Goal: Information Seeking & Learning: Learn about a topic

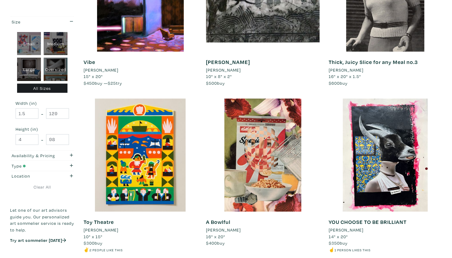
scroll to position [549, 0]
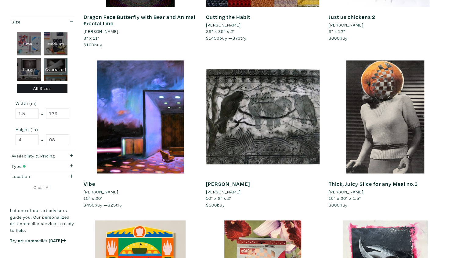
click at [54, 70] on div "Oversized" at bounding box center [56, 69] width 24 height 23
type input "48"
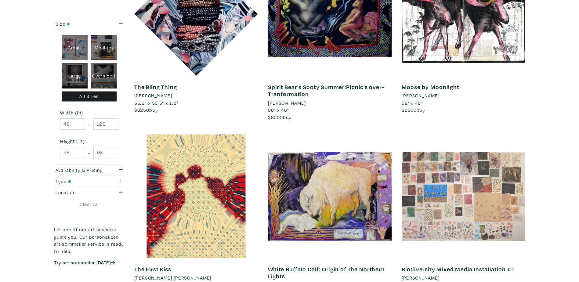
scroll to position [122, 0]
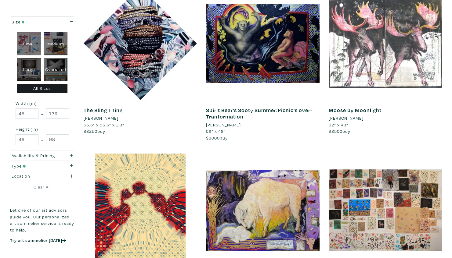
click at [382, 66] on div at bounding box center [384, 43] width 113 height 113
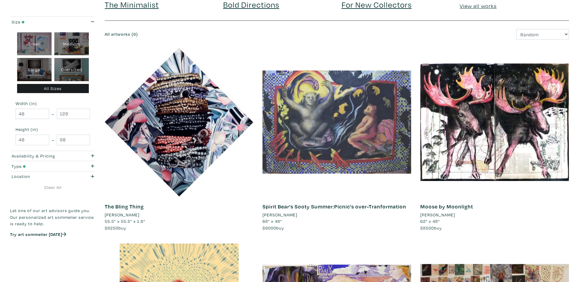
scroll to position [0, 0]
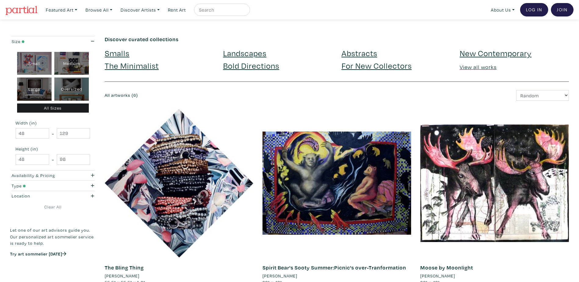
click at [38, 88] on div "Large" at bounding box center [34, 88] width 34 height 23
type input "28"
type input "48"
type input "28"
type input "48"
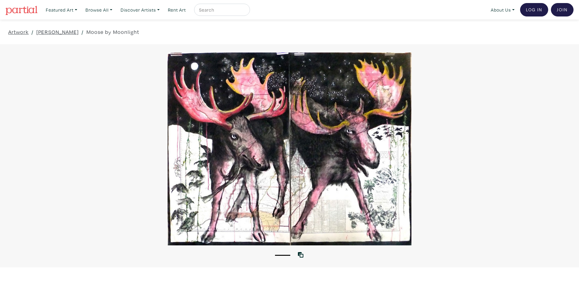
click at [234, 161] on div at bounding box center [289, 148] width 579 height 193
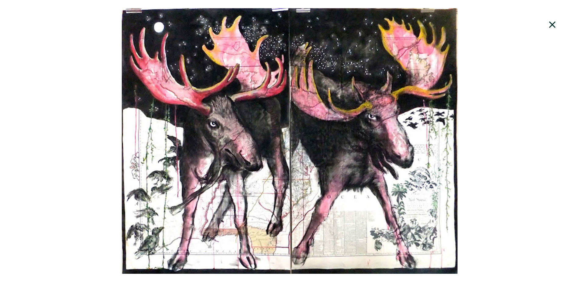
click at [234, 161] on div at bounding box center [289, 140] width 579 height 265
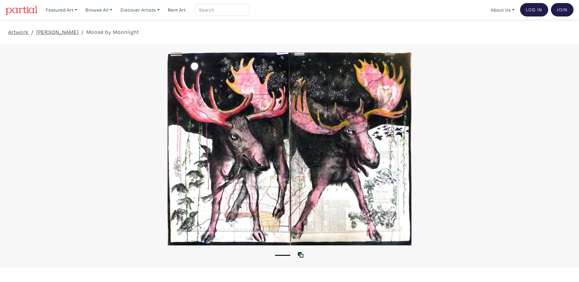
click at [234, 161] on div at bounding box center [289, 148] width 579 height 193
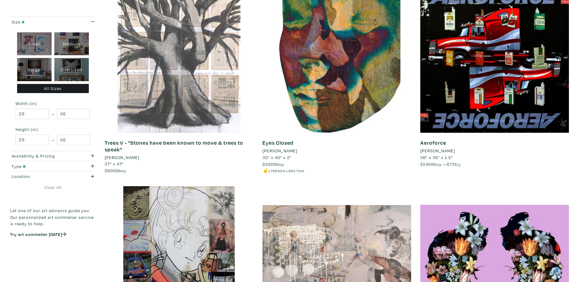
scroll to position [1098, 0]
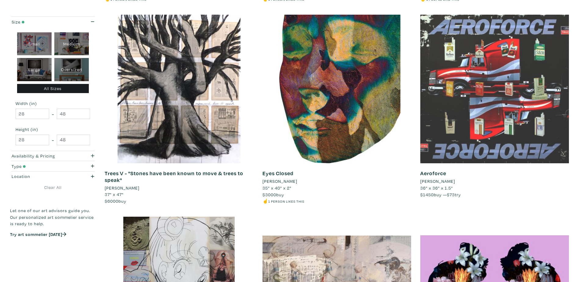
click at [485, 124] on div at bounding box center [494, 89] width 149 height 149
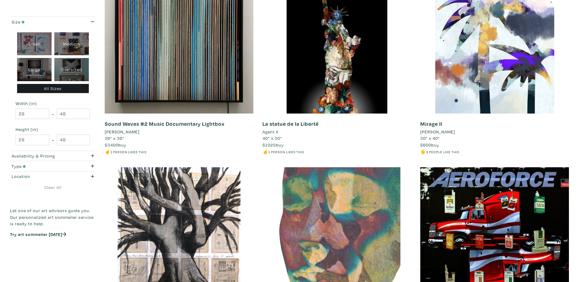
scroll to position [823, 0]
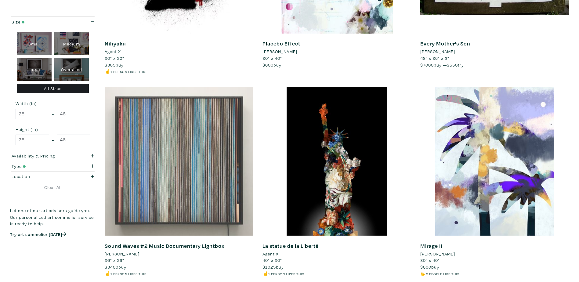
click at [201, 174] on div at bounding box center [179, 161] width 149 height 149
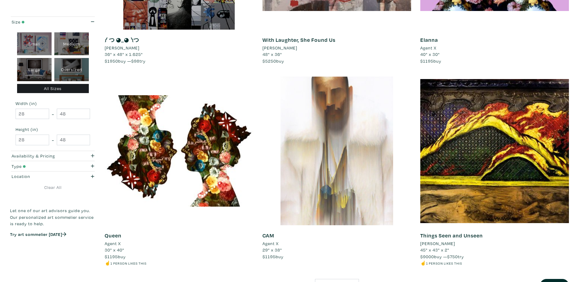
scroll to position [1555, 0]
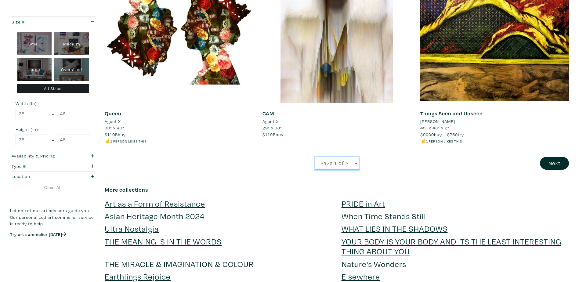
click at [355, 162] on select "Page 1 of 2 Page 2 of 2" at bounding box center [337, 163] width 44 height 13
select select "2"
click at [315, 157] on select "Page 1 of 2 Page 2 of 2" at bounding box center [337, 163] width 44 height 13
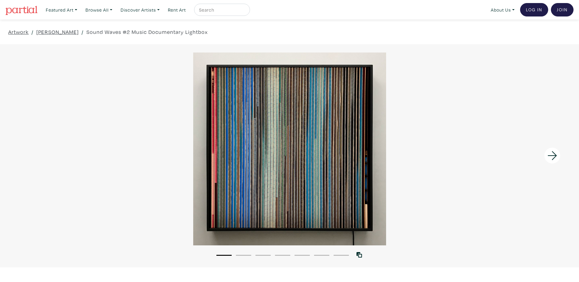
click at [246, 255] on button "2" at bounding box center [243, 255] width 15 height 1
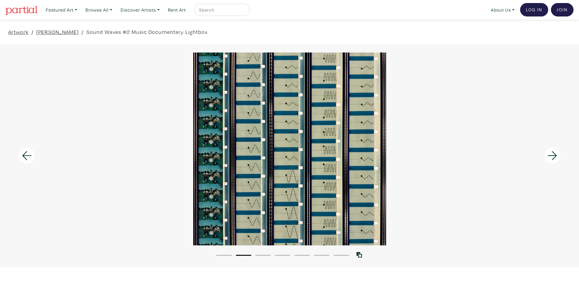
click at [267, 254] on li "3" at bounding box center [262, 255] width 15 height 6
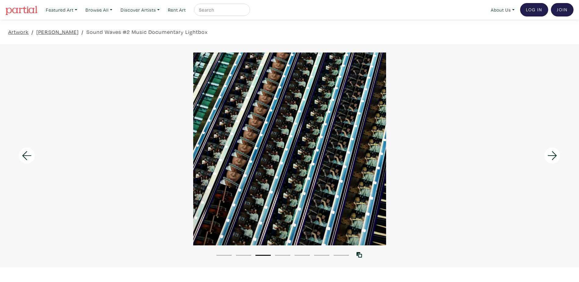
click at [279, 253] on li "4" at bounding box center [282, 255] width 15 height 6
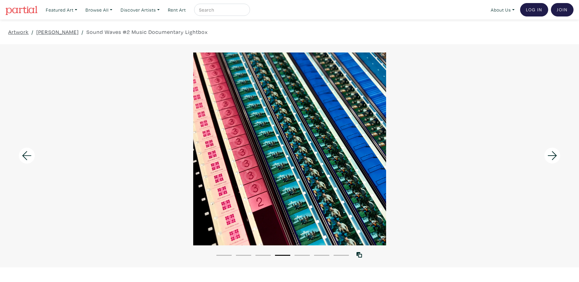
click at [308, 255] on button "5" at bounding box center [301, 255] width 15 height 1
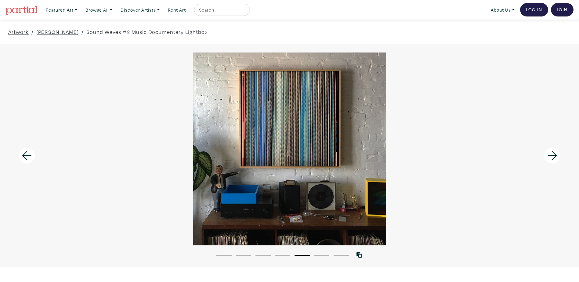
click at [322, 253] on li "6" at bounding box center [321, 255] width 15 height 6
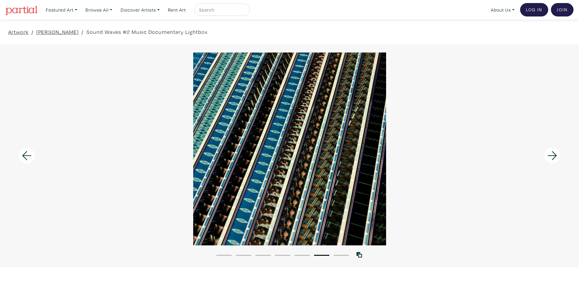
click at [343, 255] on button "7" at bounding box center [340, 255] width 15 height 1
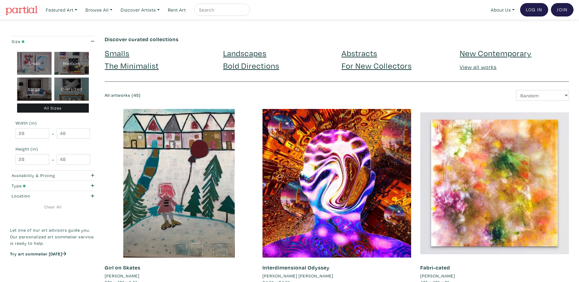
click at [353, 55] on link "Abstracts" at bounding box center [359, 53] width 36 height 11
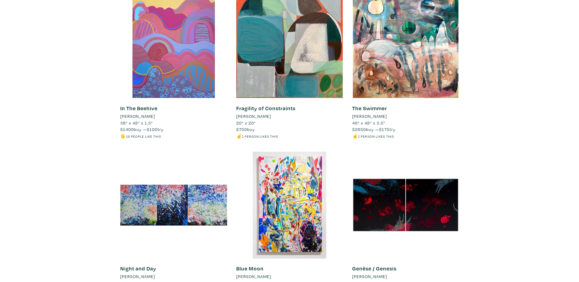
scroll to position [152, 0]
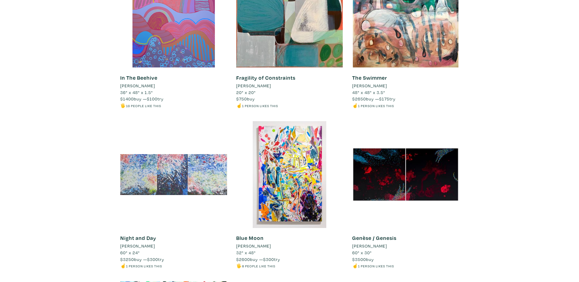
click at [199, 175] on div at bounding box center [173, 174] width 107 height 107
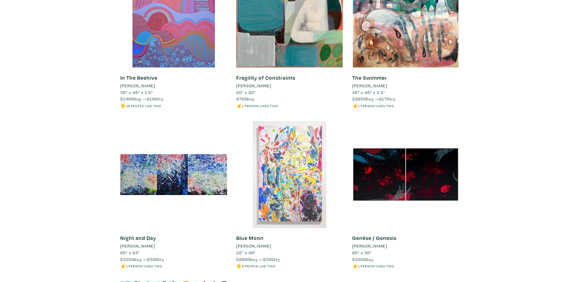
click at [298, 177] on div at bounding box center [289, 174] width 107 height 107
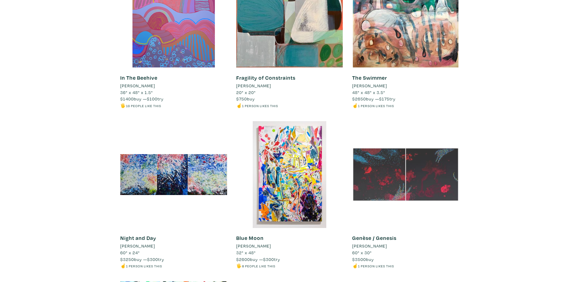
click at [420, 186] on div at bounding box center [405, 174] width 107 height 107
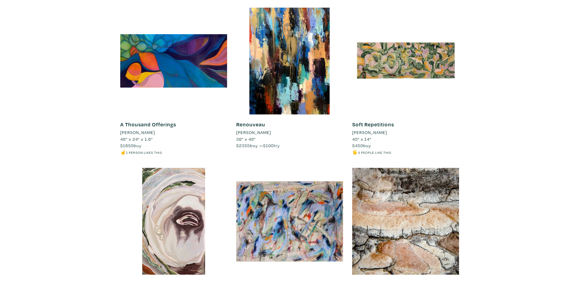
scroll to position [1098, 0]
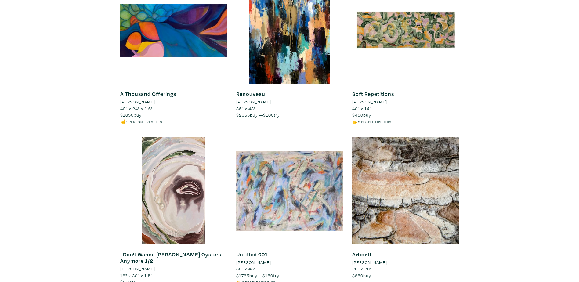
click at [299, 198] on div at bounding box center [289, 190] width 107 height 107
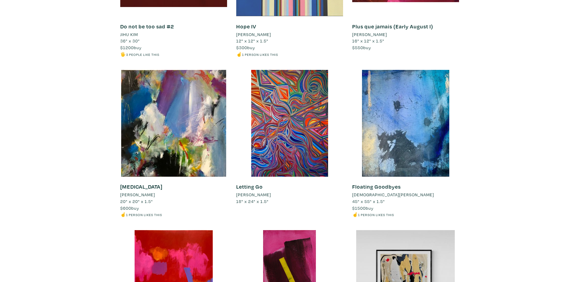
scroll to position [2379, 0]
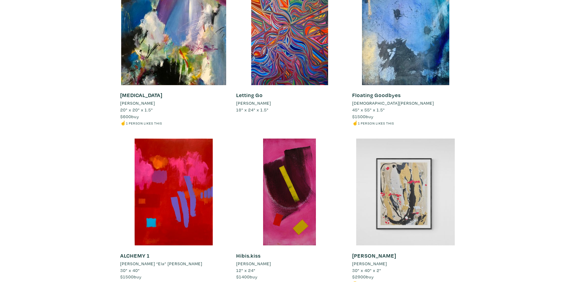
click at [422, 202] on div at bounding box center [405, 191] width 107 height 107
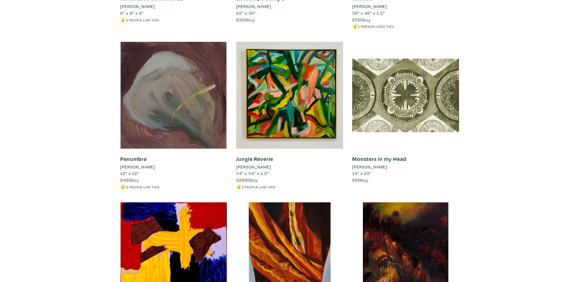
scroll to position [4910, 0]
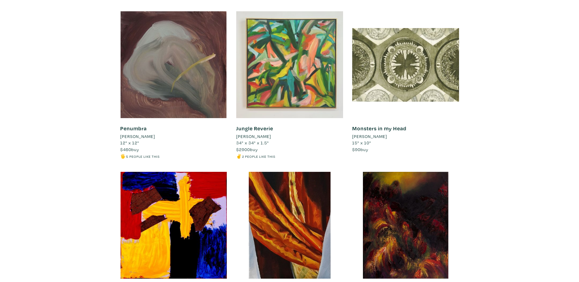
click at [304, 71] on div at bounding box center [289, 64] width 107 height 107
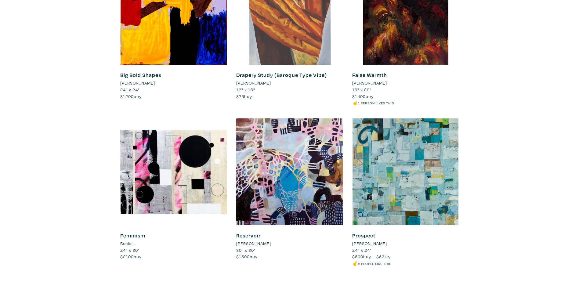
scroll to position [5245, 0]
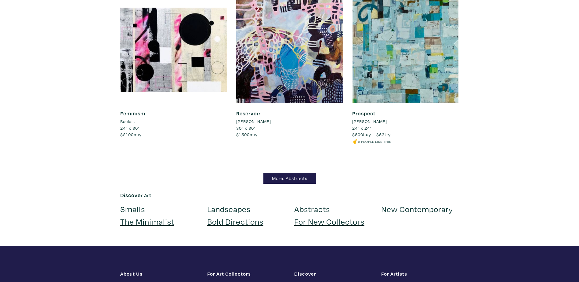
click at [428, 210] on link "New Contemporary" at bounding box center [417, 208] width 72 height 11
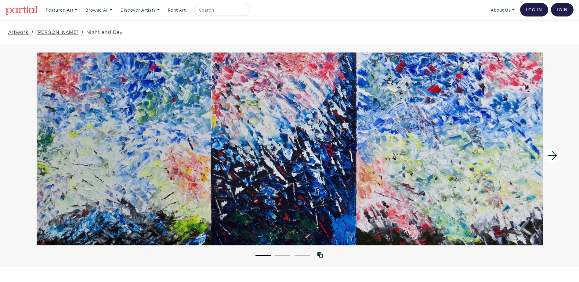
click at [552, 155] on icon at bounding box center [552, 155] width 21 height 16
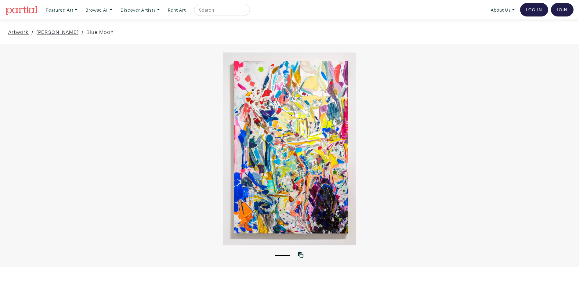
click at [327, 147] on div at bounding box center [289, 148] width 579 height 193
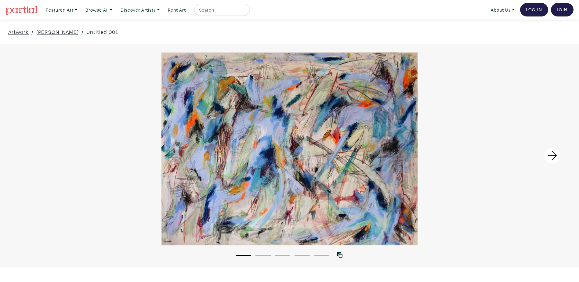
click at [262, 255] on button "2" at bounding box center [262, 255] width 15 height 1
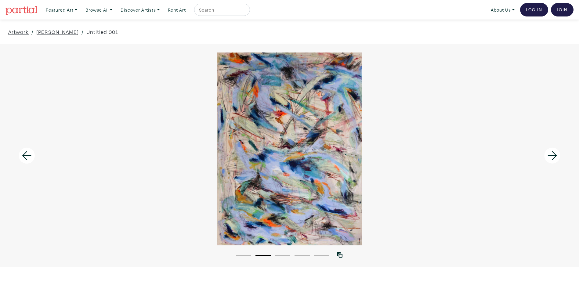
click at [245, 255] on button "1" at bounding box center [243, 255] width 15 height 1
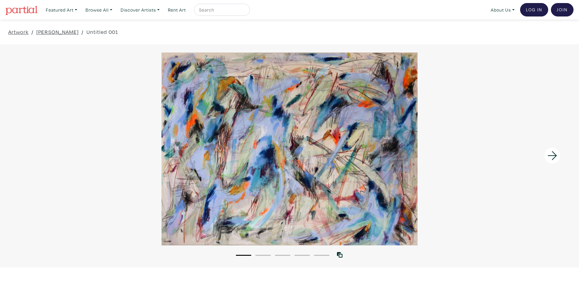
click at [269, 255] on button "2" at bounding box center [262, 255] width 15 height 1
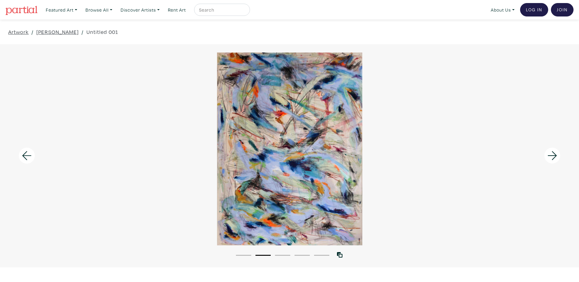
click at [284, 255] on button "3" at bounding box center [282, 255] width 15 height 1
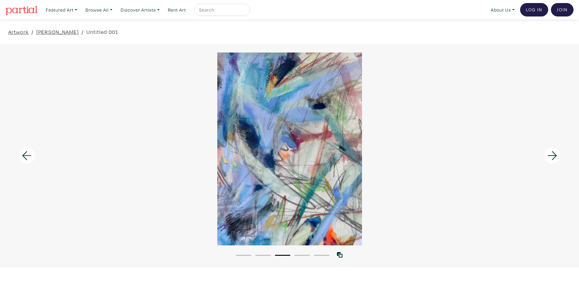
click at [304, 255] on button "4" at bounding box center [301, 255] width 15 height 1
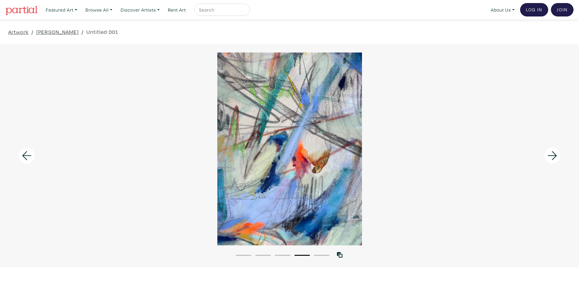
click at [324, 257] on li "5" at bounding box center [321, 255] width 15 height 6
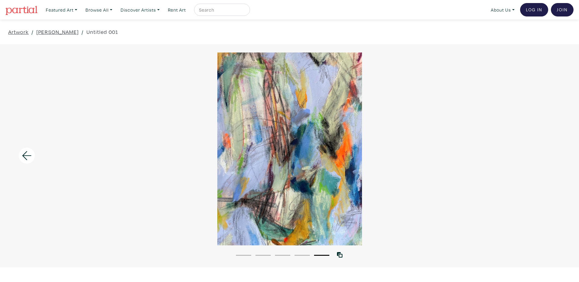
click at [303, 256] on li "4" at bounding box center [301, 255] width 15 height 6
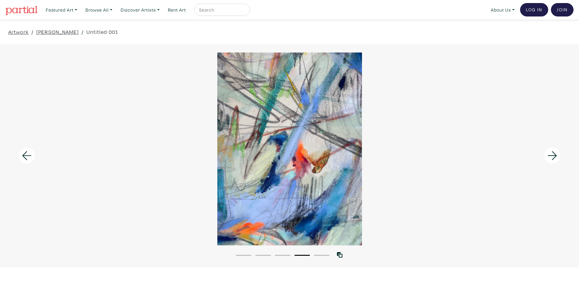
click at [280, 253] on li "3" at bounding box center [282, 255] width 15 height 6
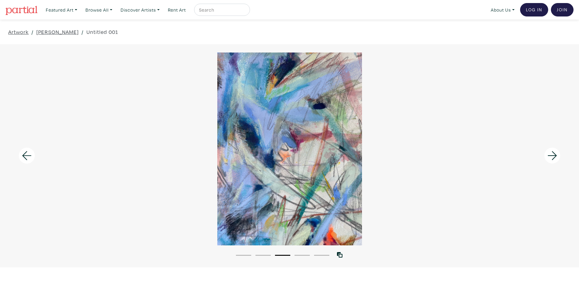
click at [263, 253] on li "2" at bounding box center [262, 255] width 15 height 6
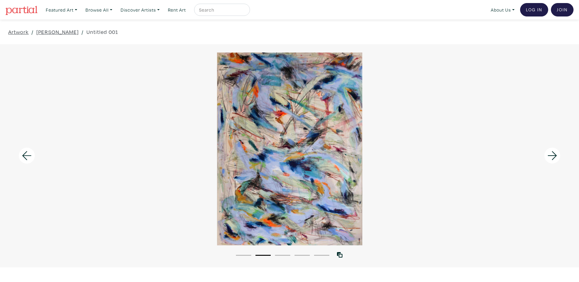
click at [241, 253] on li "1" at bounding box center [243, 255] width 15 height 6
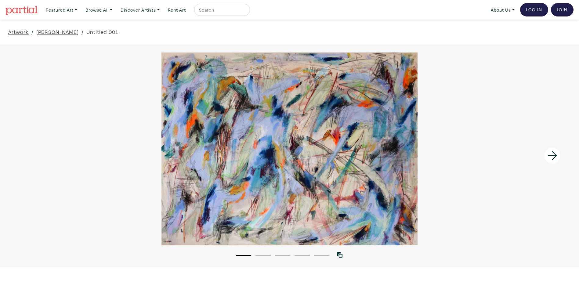
click at [266, 255] on button "2" at bounding box center [262, 255] width 15 height 1
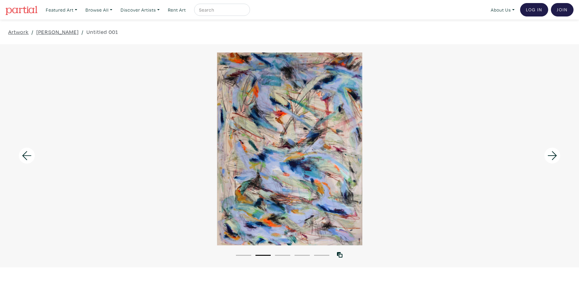
drag, startPoint x: 327, startPoint y: 128, endPoint x: 411, endPoint y: 93, distance: 91.7
click at [411, 93] on div at bounding box center [289, 148] width 579 height 193
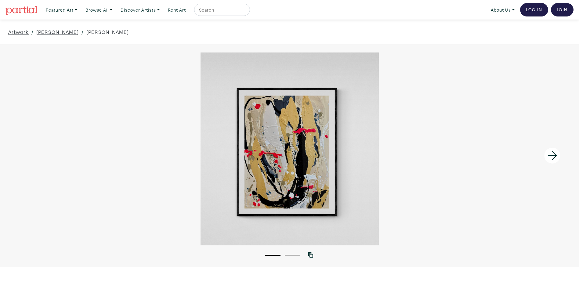
click at [296, 253] on li "2" at bounding box center [292, 255] width 15 height 6
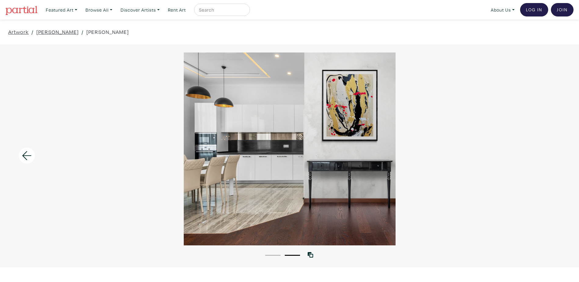
click at [274, 255] on button "1" at bounding box center [272, 255] width 15 height 1
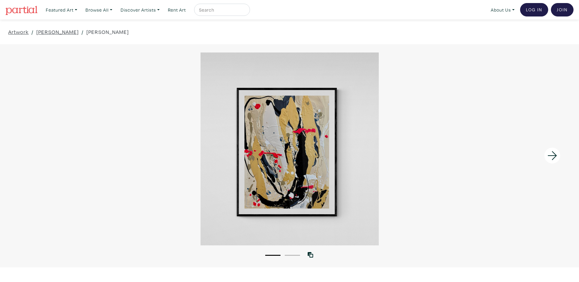
click at [271, 183] on div at bounding box center [289, 148] width 579 height 193
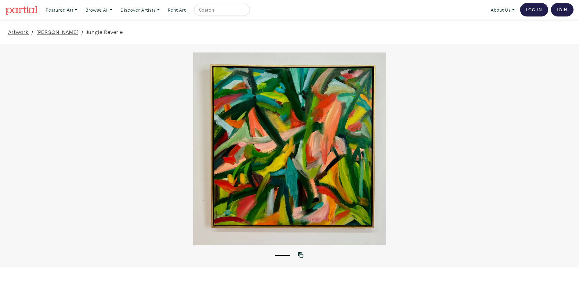
click at [300, 172] on div at bounding box center [289, 148] width 579 height 193
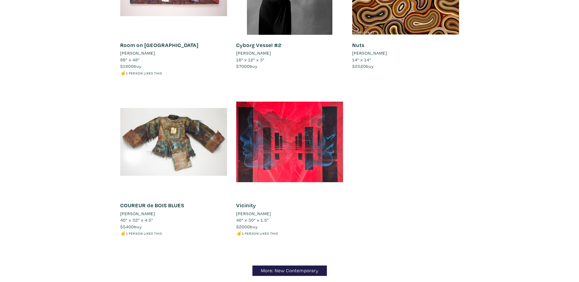
scroll to position [5984, 0]
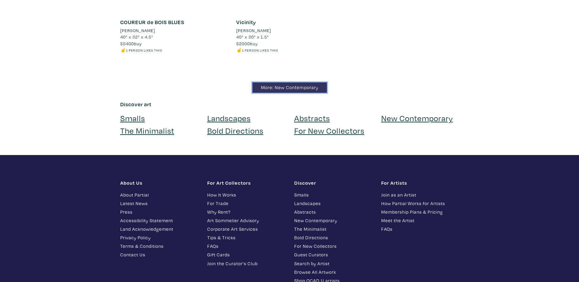
click at [294, 82] on link "More: New Contemporary" at bounding box center [289, 87] width 74 height 11
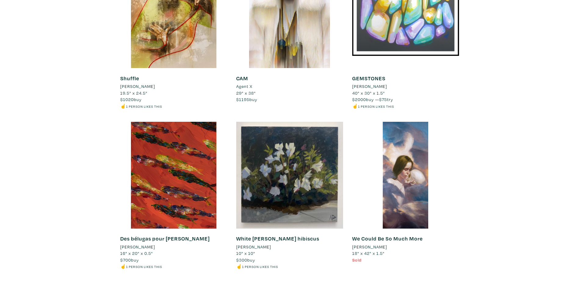
scroll to position [823, 0]
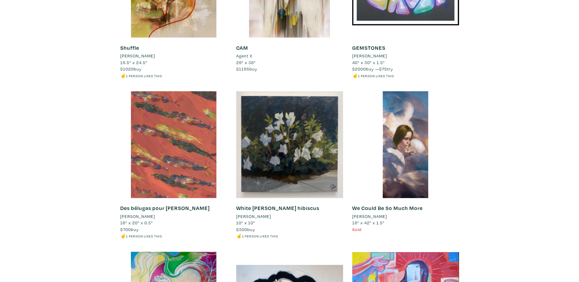
click at [176, 141] on div at bounding box center [173, 144] width 107 height 107
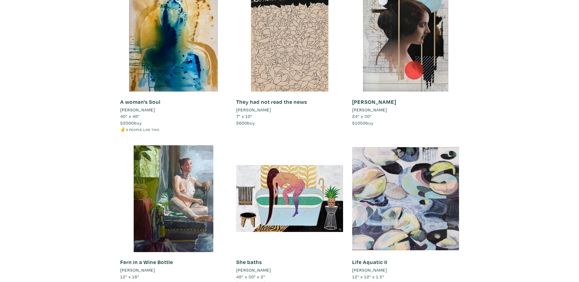
scroll to position [1311, 0]
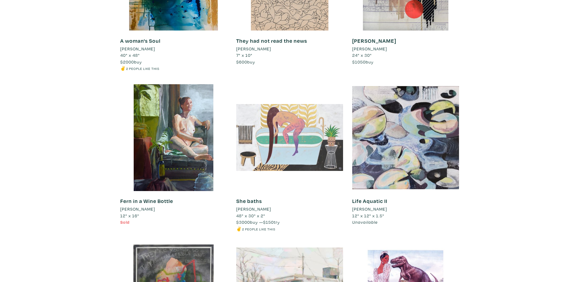
click at [301, 145] on div at bounding box center [289, 137] width 107 height 107
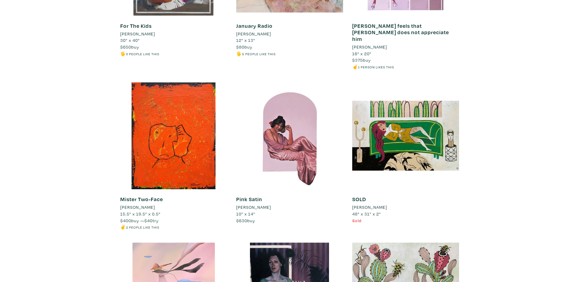
scroll to position [1677, 0]
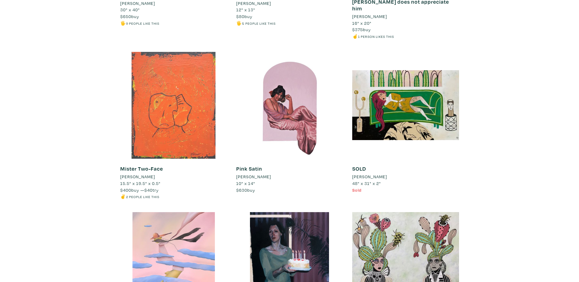
click at [183, 66] on div at bounding box center [173, 105] width 107 height 107
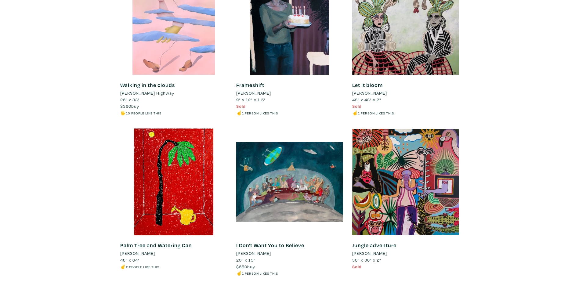
scroll to position [1952, 0]
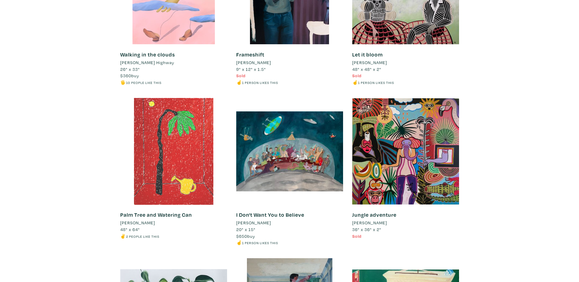
click at [207, 110] on div at bounding box center [173, 151] width 107 height 107
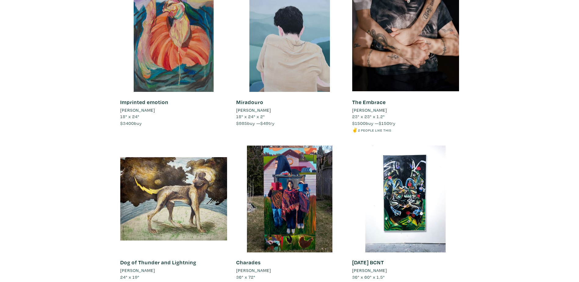
scroll to position [5794, 0]
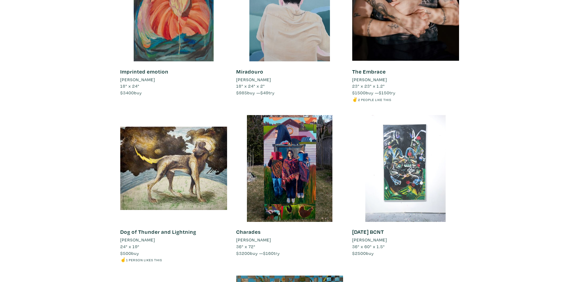
click at [414, 158] on div at bounding box center [405, 168] width 107 height 107
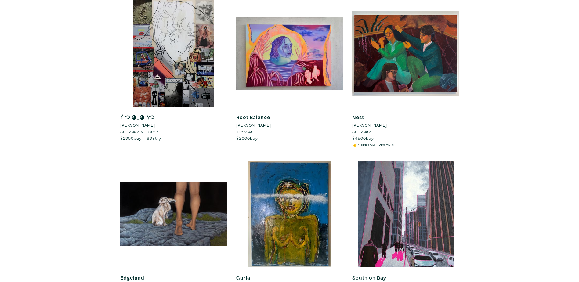
scroll to position [6587, 0]
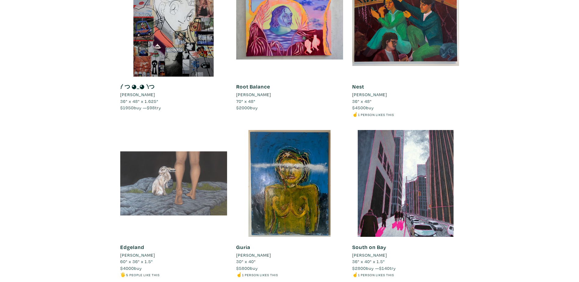
click at [207, 175] on div at bounding box center [173, 183] width 107 height 107
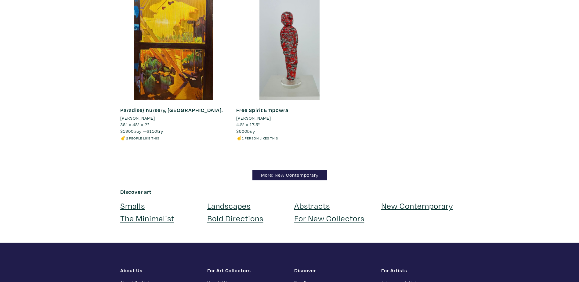
scroll to position [7075, 0]
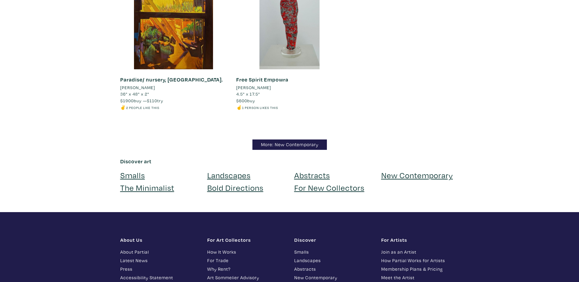
click at [235, 182] on link "Bold Directions" at bounding box center [235, 187] width 56 height 11
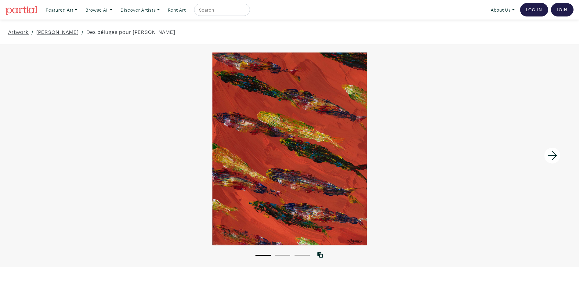
click at [281, 255] on button "2" at bounding box center [282, 255] width 15 height 1
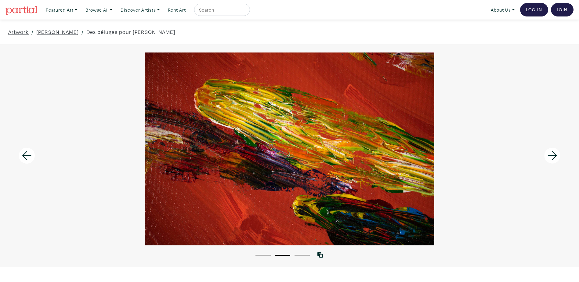
click at [301, 254] on li "3" at bounding box center [301, 255] width 15 height 6
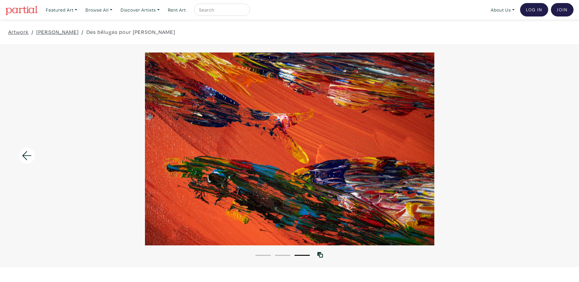
click at [267, 254] on li "1" at bounding box center [262, 255] width 15 height 6
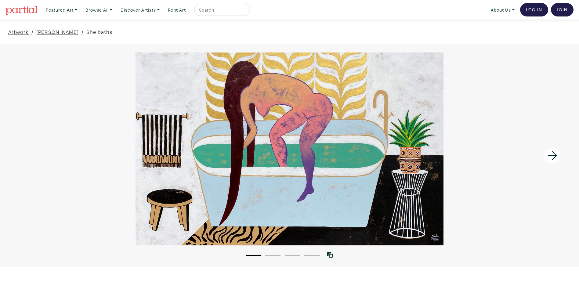
click at [274, 253] on li "2" at bounding box center [272, 255] width 15 height 6
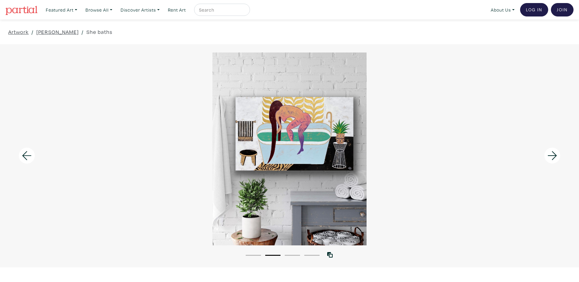
click at [290, 254] on li "3" at bounding box center [292, 255] width 15 height 6
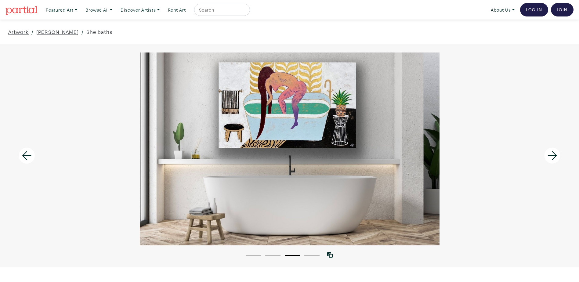
click at [310, 255] on button "4" at bounding box center [311, 255] width 15 height 1
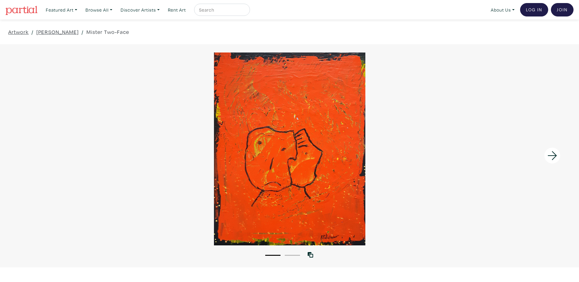
click at [298, 256] on li "2" at bounding box center [292, 255] width 15 height 6
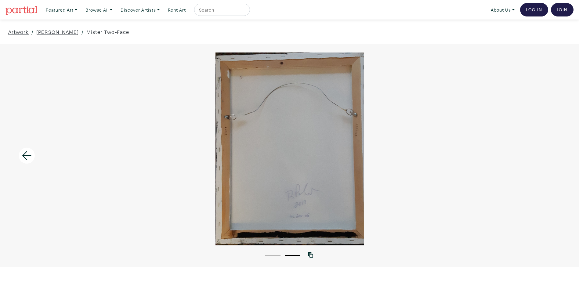
click at [271, 254] on li "1" at bounding box center [272, 255] width 15 height 6
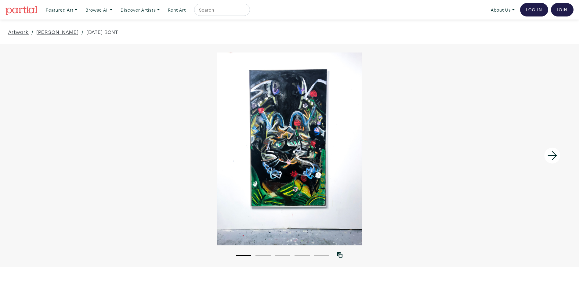
click at [305, 150] on div at bounding box center [289, 148] width 579 height 193
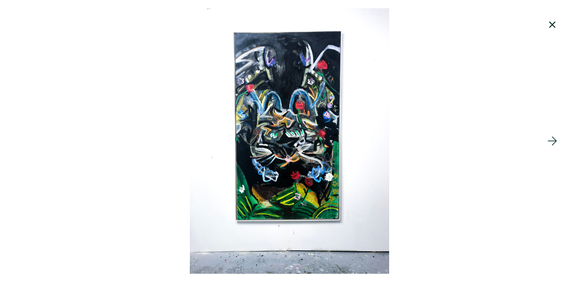
scroll to position [183, 0]
click at [550, 142] on icon at bounding box center [552, 141] width 21 height 16
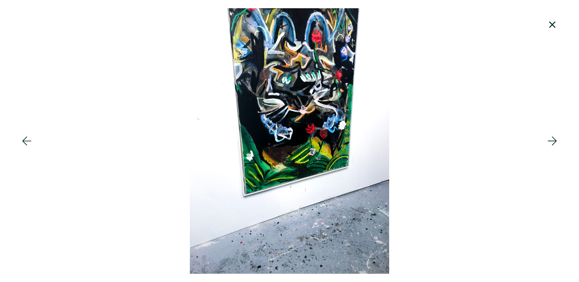
click at [550, 142] on icon at bounding box center [552, 141] width 21 height 16
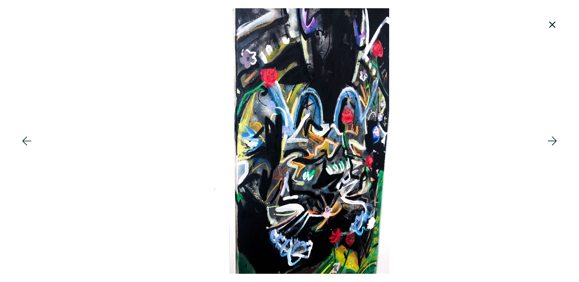
click at [550, 142] on icon at bounding box center [552, 141] width 21 height 16
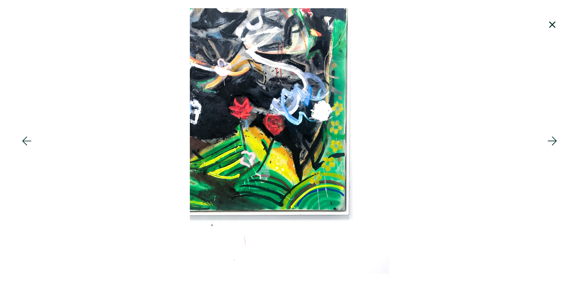
click at [550, 142] on icon at bounding box center [552, 141] width 21 height 16
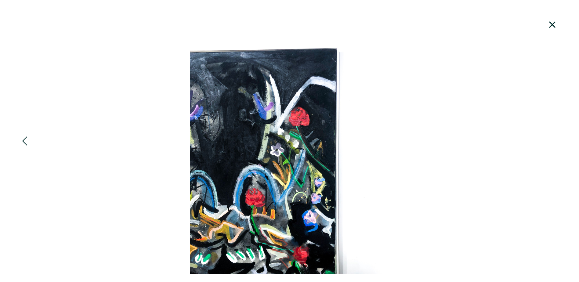
click at [550, 142] on div at bounding box center [289, 140] width 579 height 265
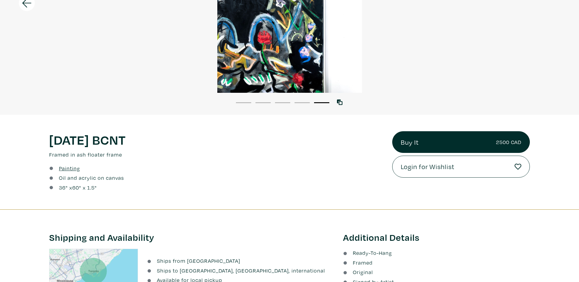
scroll to position [146, 0]
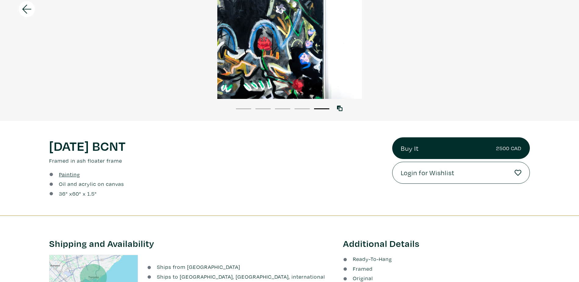
click at [248, 107] on li "1" at bounding box center [243, 108] width 15 height 6
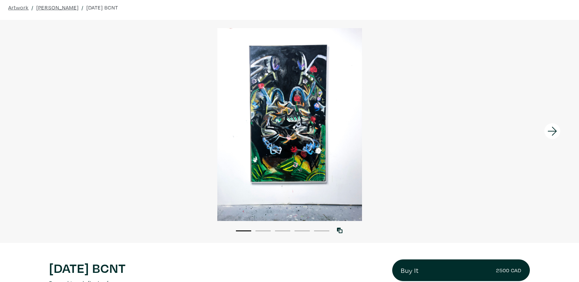
scroll to position [0, 0]
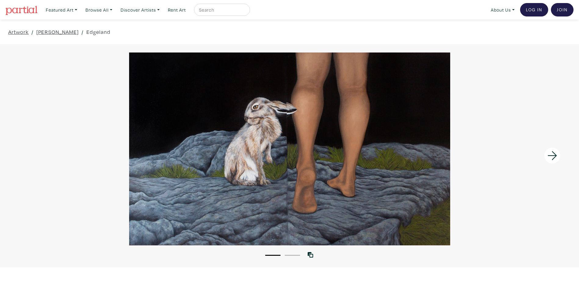
click at [293, 255] on button "2" at bounding box center [292, 255] width 15 height 1
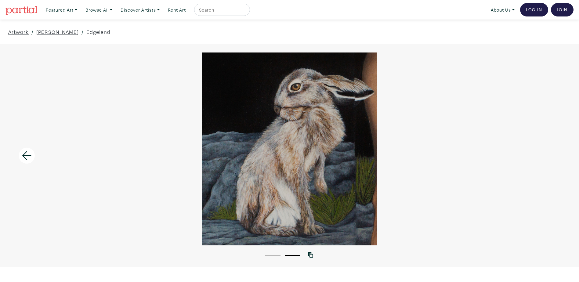
click at [276, 255] on button "1" at bounding box center [272, 255] width 15 height 1
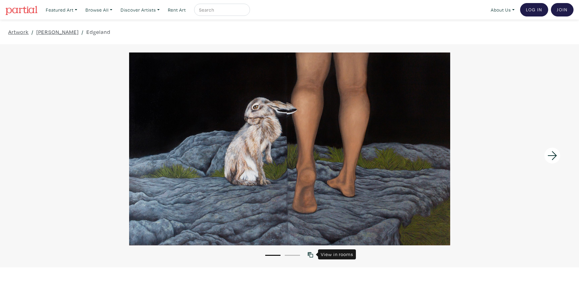
click at [309, 252] on icon at bounding box center [309, 254] width 5 height 5
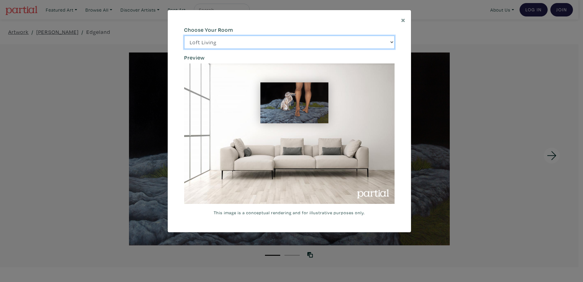
click at [392, 42] on select "Loft Living Bright Bedroom City Office Gallery Space Modern Lounge" at bounding box center [289, 42] width 210 height 13
click at [184, 36] on select "Loft Living Bright Bedroom City Office Gallery Space Modern Lounge" at bounding box center [289, 42] width 210 height 13
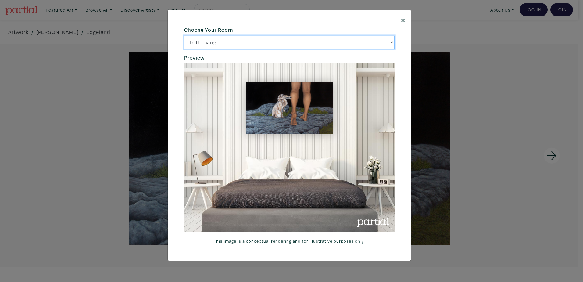
click at [393, 41] on select "Loft Living Bright Bedroom City Office Gallery Space Modern Lounge" at bounding box center [289, 42] width 210 height 13
click at [184, 36] on select "Loft Living Bright Bedroom City Office Gallery Space Modern Lounge" at bounding box center [289, 42] width 210 height 13
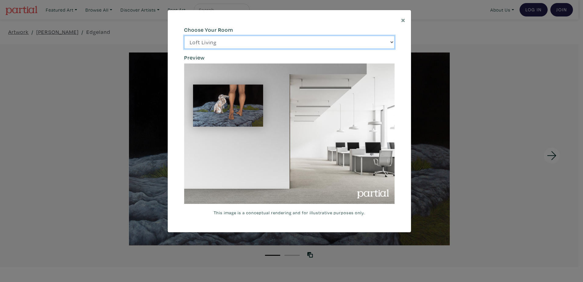
click at [391, 42] on select "Loft Living Bright Bedroom City Office Gallery Space Modern Lounge" at bounding box center [289, 42] width 210 height 13
click at [184, 36] on select "Loft Living Bright Bedroom City Office Gallery Space Modern Lounge" at bounding box center [289, 42] width 210 height 13
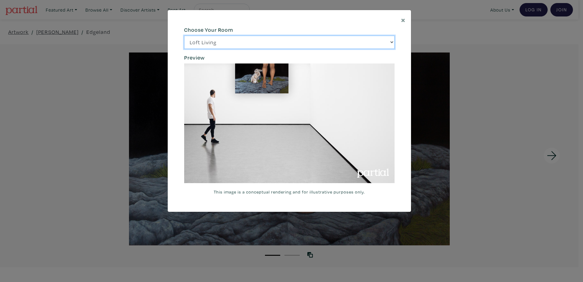
click at [392, 42] on select "Loft Living Bright Bedroom City Office Gallery Space Modern Lounge" at bounding box center [289, 42] width 210 height 13
select select "/thumb/phpThumb.php?src=https%3A%2F%2Flabs.partial.gallery%2Fprojects%2Frenderi…"
click at [184, 36] on select "Loft Living Bright Bedroom City Office Gallery Space Modern Lounge" at bounding box center [289, 42] width 210 height 13
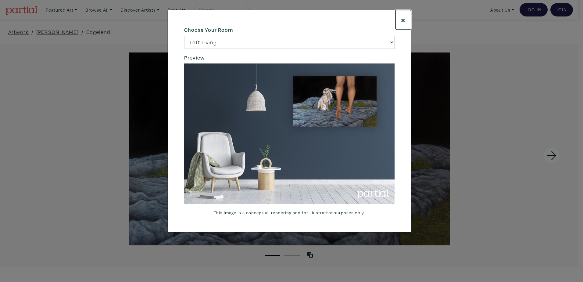
click at [404, 20] on span "×" at bounding box center [403, 19] width 5 height 11
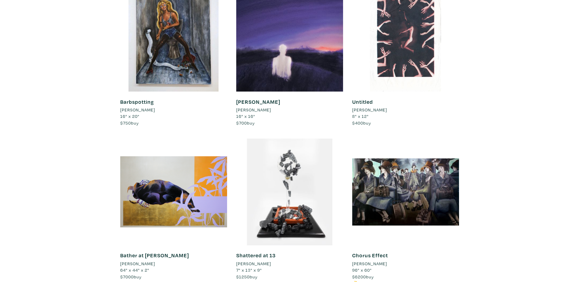
scroll to position [1159, 0]
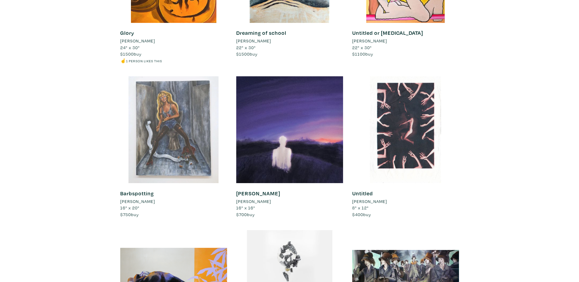
click at [177, 134] on div at bounding box center [173, 129] width 107 height 107
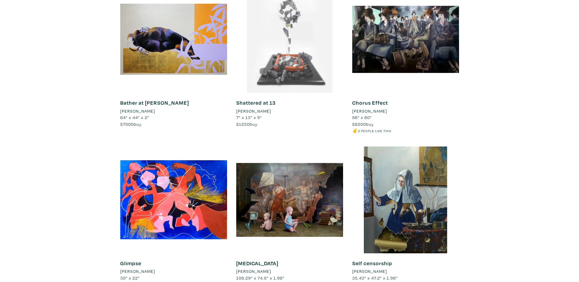
scroll to position [1433, 0]
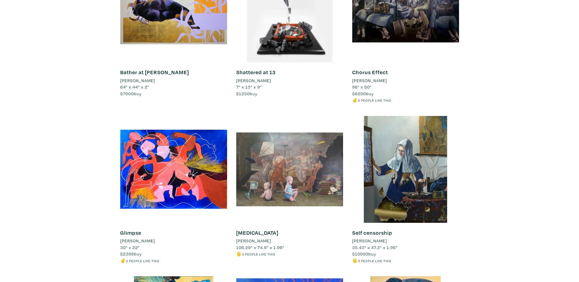
click at [303, 166] on div at bounding box center [289, 169] width 107 height 107
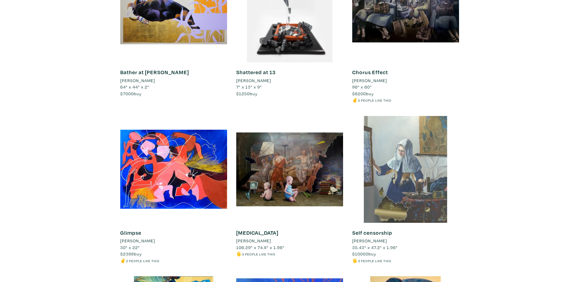
click at [396, 164] on div at bounding box center [405, 169] width 107 height 107
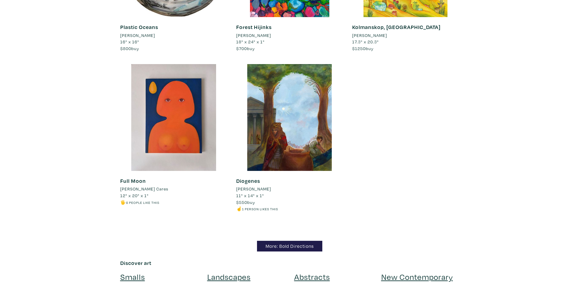
scroll to position [5215, 0]
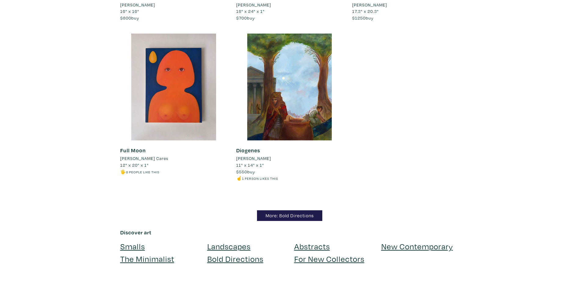
click at [232, 241] on link "Landscapes" at bounding box center [228, 246] width 43 height 11
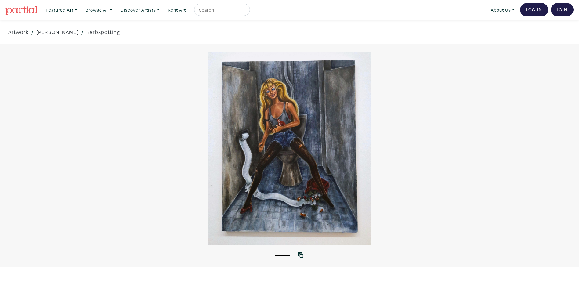
click at [295, 125] on div at bounding box center [289, 148] width 579 height 193
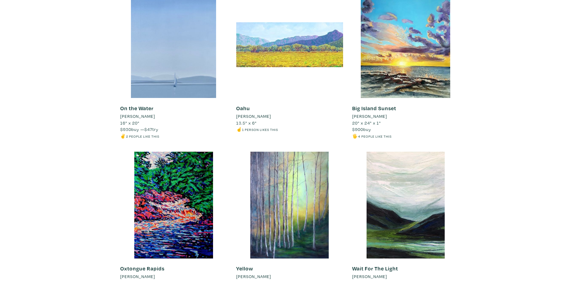
scroll to position [152, 0]
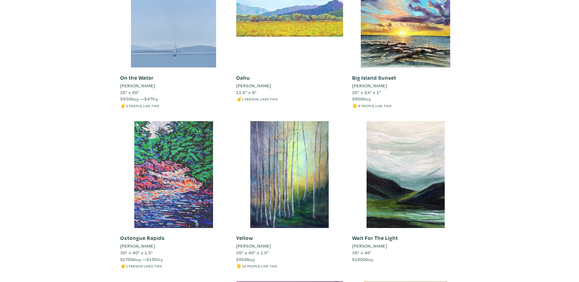
click at [179, 175] on div at bounding box center [173, 174] width 107 height 107
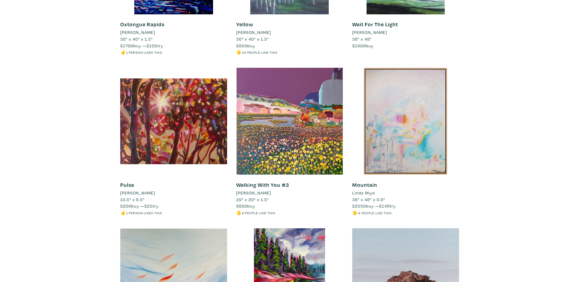
scroll to position [457, 0]
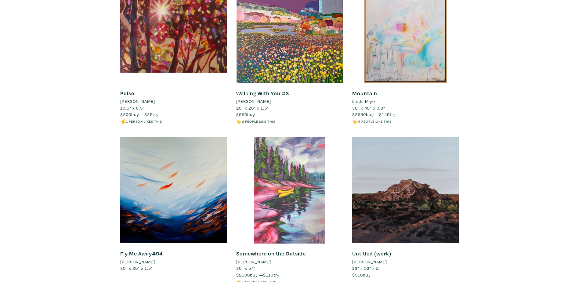
click at [297, 177] on div at bounding box center [289, 190] width 107 height 107
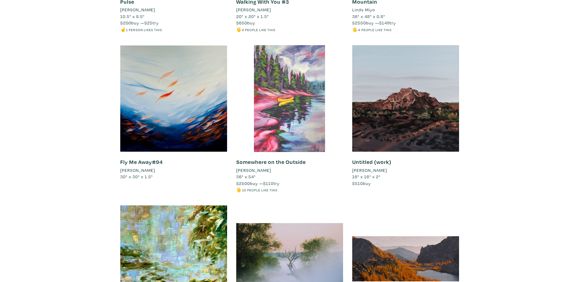
scroll to position [640, 0]
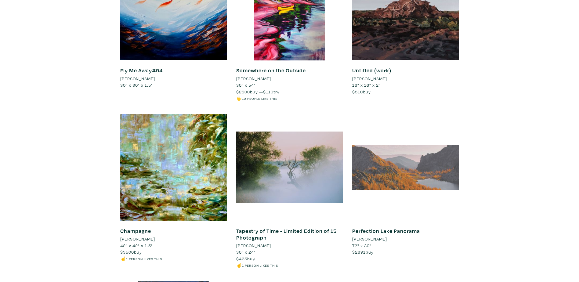
click at [396, 182] on div at bounding box center [405, 167] width 107 height 107
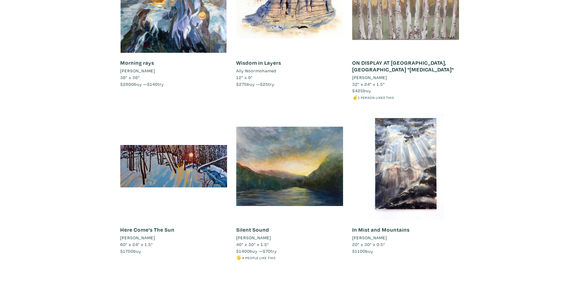
scroll to position [1677, 0]
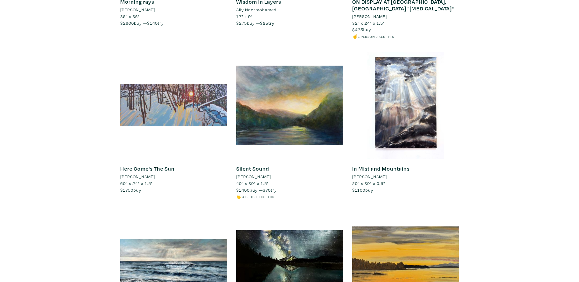
click at [177, 105] on div at bounding box center [173, 105] width 107 height 107
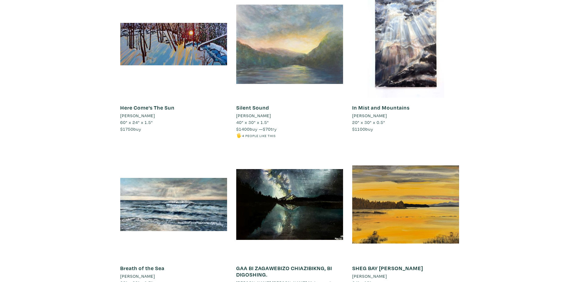
scroll to position [1769, 0]
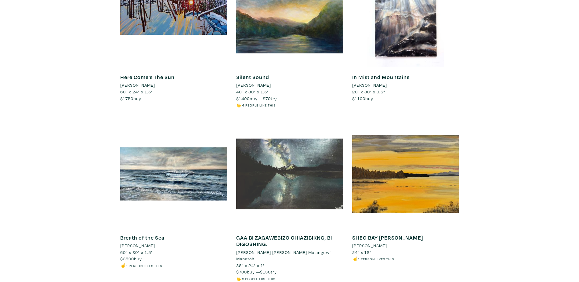
click at [296, 171] on div at bounding box center [289, 173] width 107 height 107
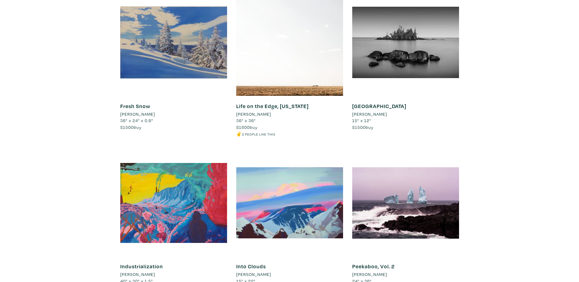
scroll to position [2043, 0]
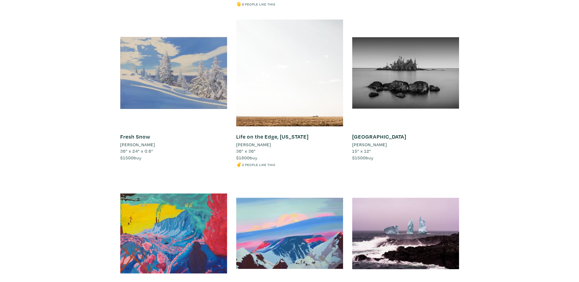
click at [191, 58] on div at bounding box center [173, 73] width 107 height 107
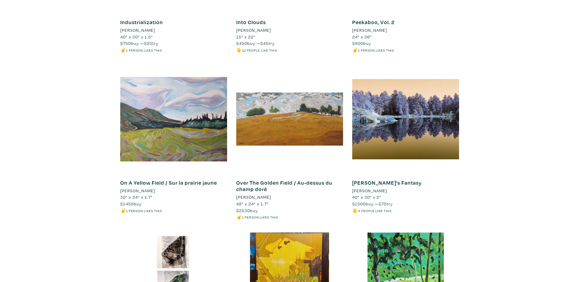
scroll to position [2348, 0]
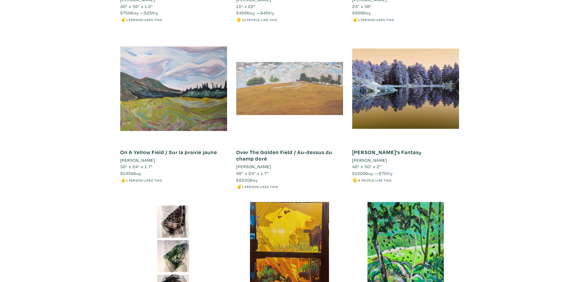
click at [299, 89] on div at bounding box center [289, 88] width 107 height 107
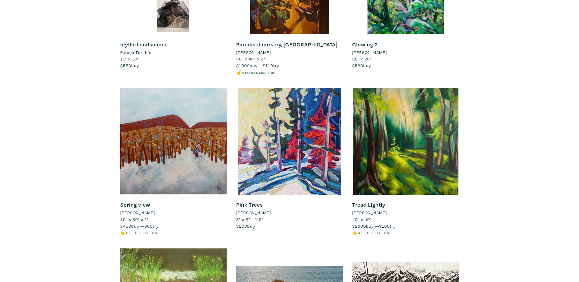
scroll to position [2653, 0]
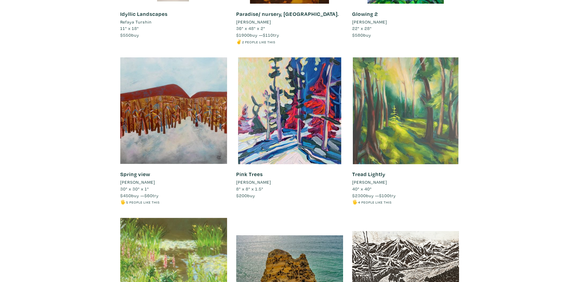
click at [421, 125] on div at bounding box center [405, 110] width 107 height 107
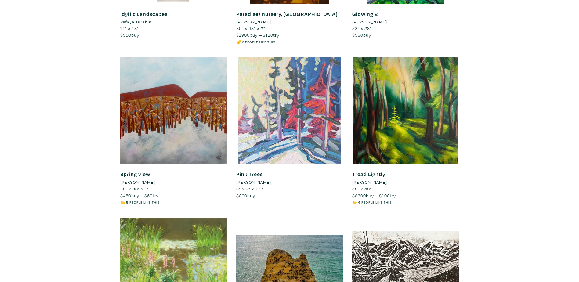
click at [280, 118] on div at bounding box center [289, 110] width 107 height 107
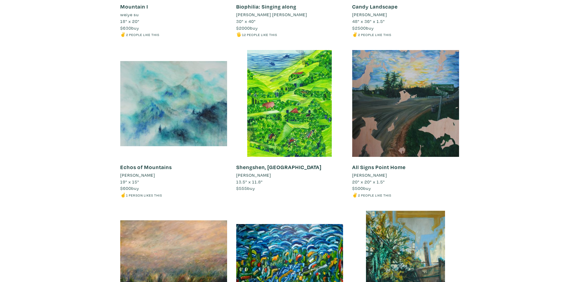
scroll to position [3233, 0]
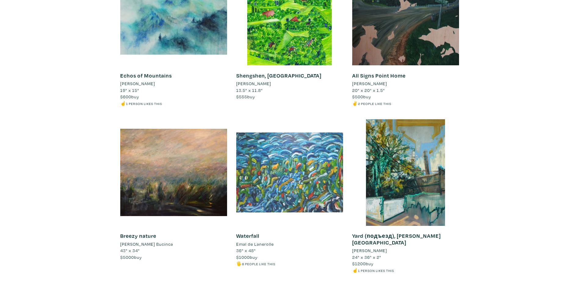
click at [296, 173] on div at bounding box center [289, 172] width 107 height 107
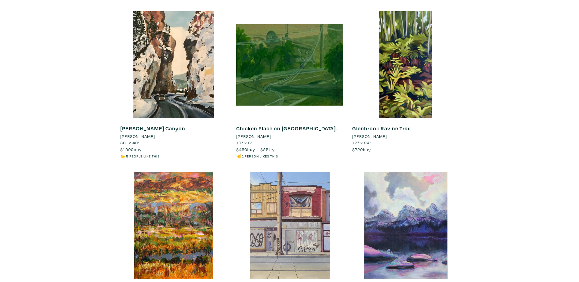
scroll to position [3538, 0]
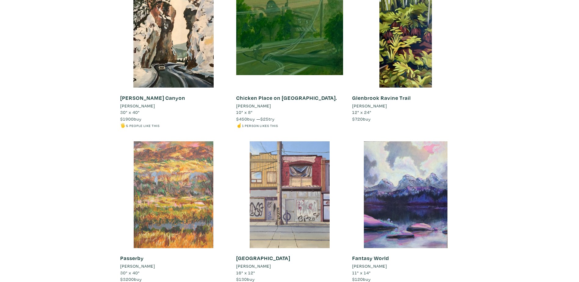
click at [175, 182] on div at bounding box center [173, 194] width 107 height 107
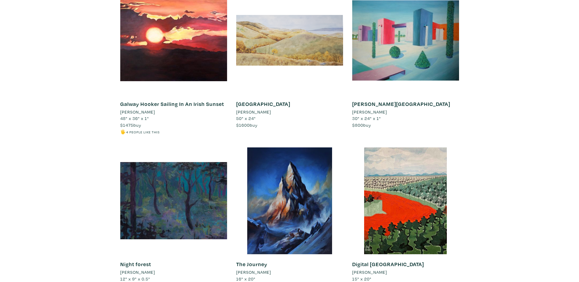
scroll to position [5215, 0]
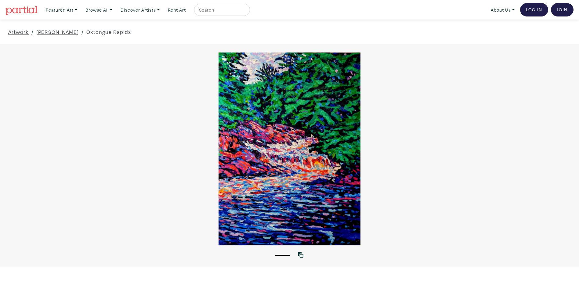
click at [287, 255] on button "1" at bounding box center [282, 255] width 15 height 1
click at [306, 180] on div at bounding box center [289, 148] width 579 height 193
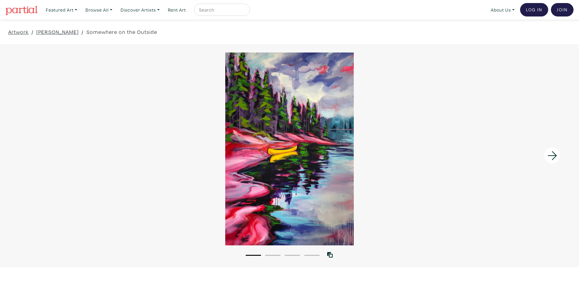
click at [273, 255] on button "2" at bounding box center [272, 255] width 15 height 1
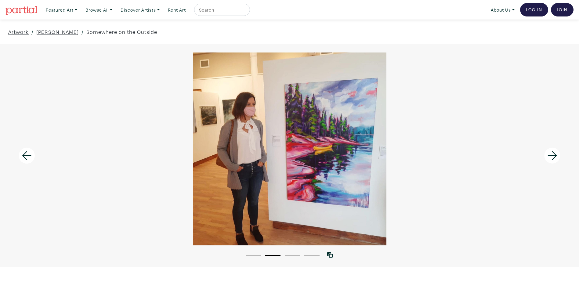
click at [291, 255] on button "3" at bounding box center [292, 255] width 15 height 1
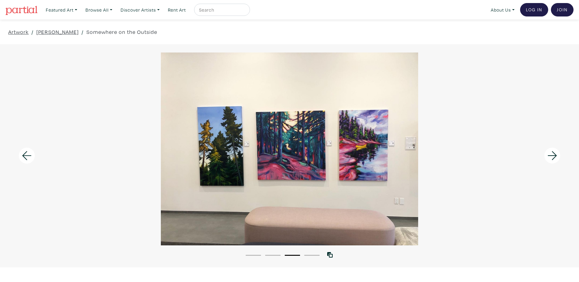
click at [307, 254] on li "4" at bounding box center [311, 255] width 15 height 6
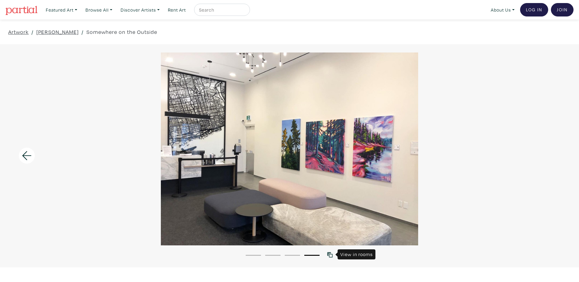
click at [334, 253] on link at bounding box center [331, 255] width 8 height 8
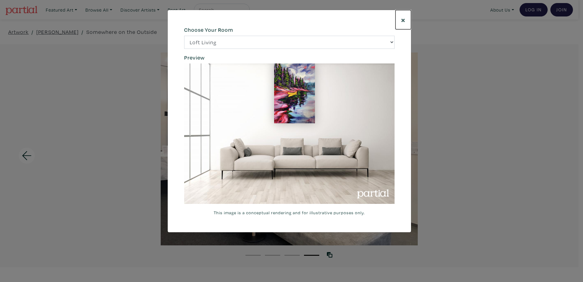
click at [404, 20] on span "×" at bounding box center [403, 19] width 5 height 11
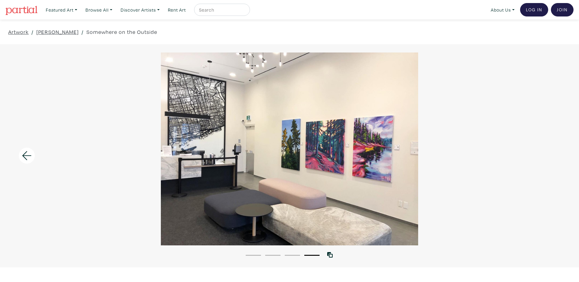
click at [29, 156] on icon at bounding box center [26, 155] width 21 height 16
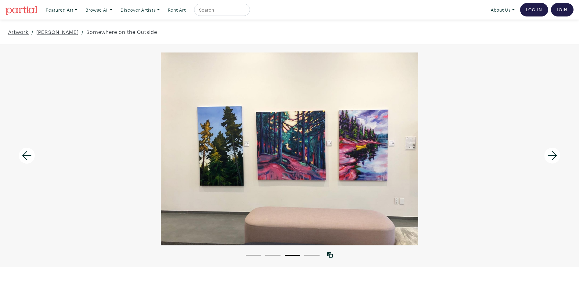
click at [29, 156] on icon at bounding box center [26, 155] width 21 height 16
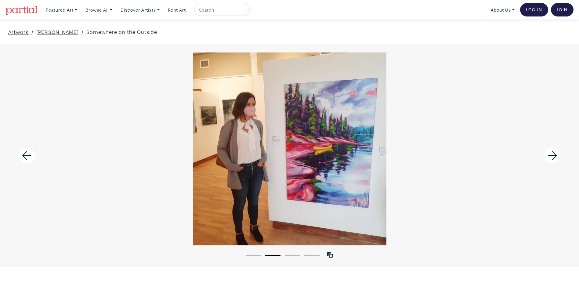
click at [29, 156] on icon at bounding box center [26, 155] width 21 height 16
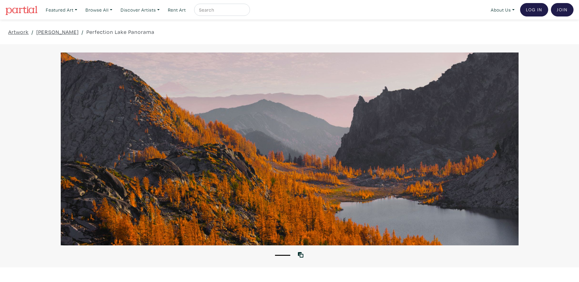
click at [235, 191] on div at bounding box center [289, 148] width 579 height 193
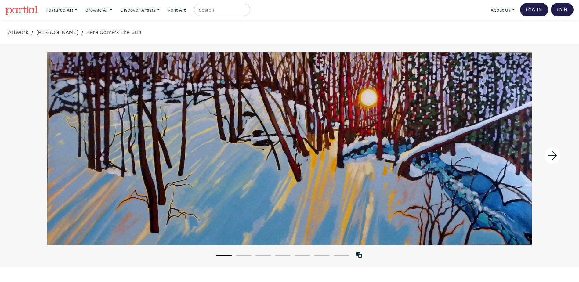
click at [246, 256] on li "2" at bounding box center [243, 255] width 15 height 6
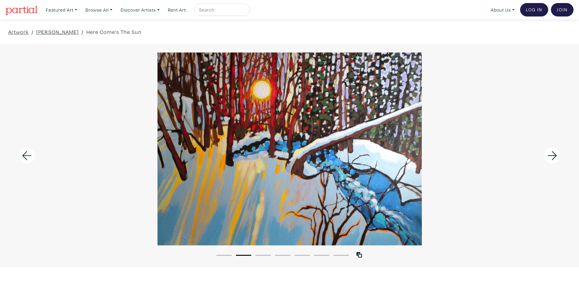
click at [228, 255] on button "1" at bounding box center [223, 255] width 15 height 1
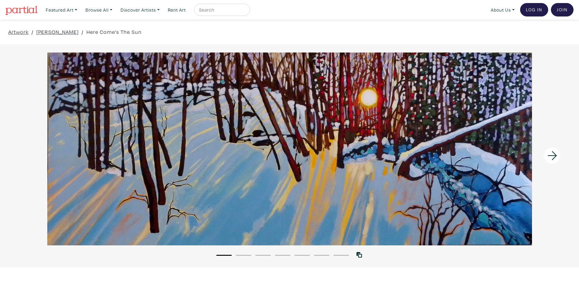
click at [248, 255] on button "2" at bounding box center [243, 255] width 15 height 1
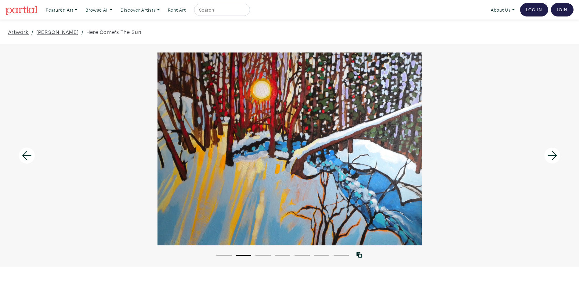
click at [269, 255] on button "3" at bounding box center [262, 255] width 15 height 1
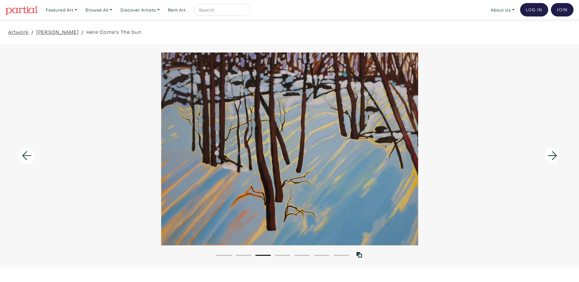
click at [288, 255] on button "4" at bounding box center [282, 255] width 15 height 1
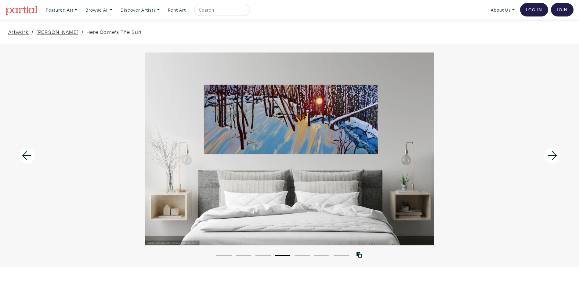
click at [299, 255] on button "5" at bounding box center [301, 255] width 15 height 1
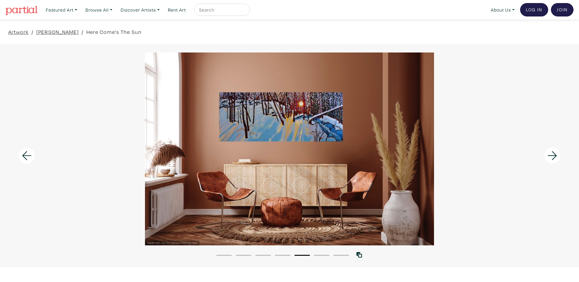
click at [321, 256] on li "6" at bounding box center [321, 255] width 15 height 6
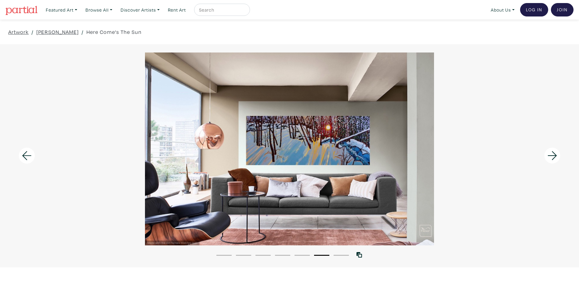
click at [344, 254] on li "7" at bounding box center [340, 255] width 15 height 6
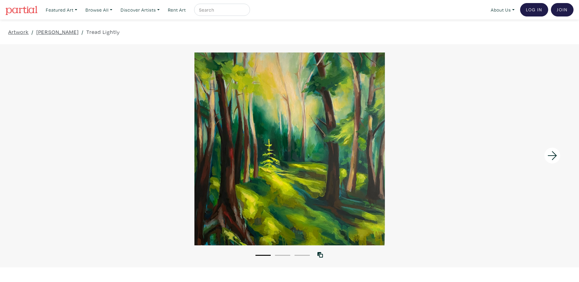
click at [281, 255] on button "2" at bounding box center [282, 255] width 15 height 1
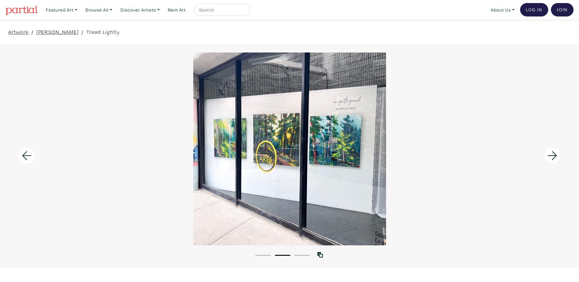
click at [299, 253] on li "3" at bounding box center [301, 255] width 15 height 6
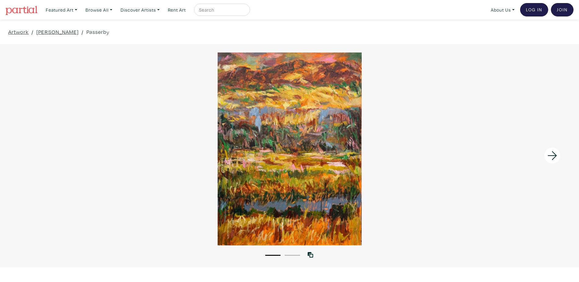
click at [292, 255] on button "2" at bounding box center [292, 255] width 15 height 1
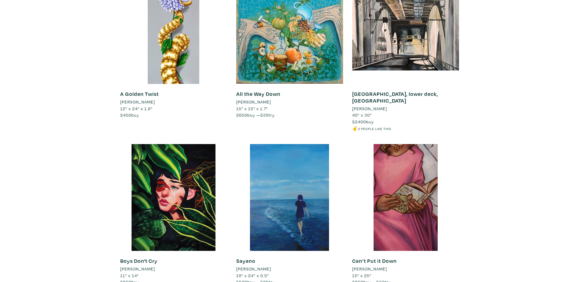
scroll to position [854, 0]
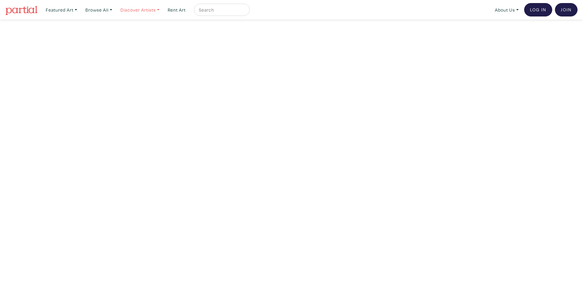
click at [138, 9] on link "Discover Artists" at bounding box center [140, 10] width 45 height 13
click at [133, 52] on link "OCAD U Showcase" at bounding box center [149, 54] width 50 height 5
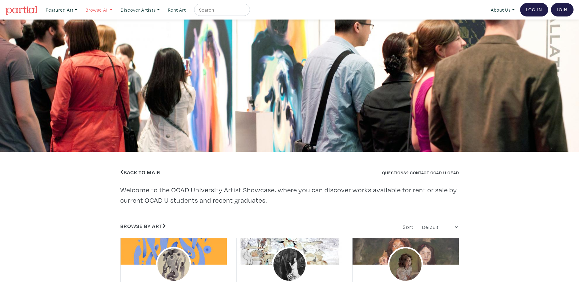
click at [109, 9] on link "Browse All" at bounding box center [99, 10] width 32 height 13
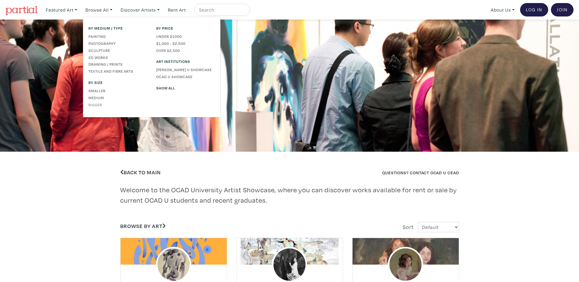
click at [100, 105] on link "Bigger" at bounding box center [117, 104] width 59 height 5
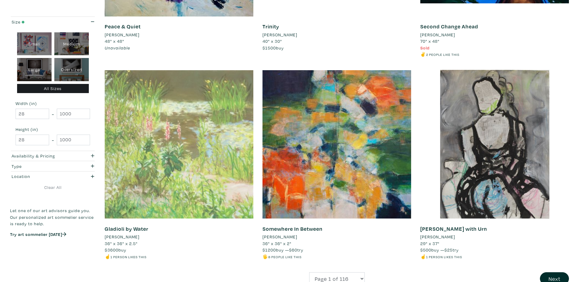
scroll to position [1586, 0]
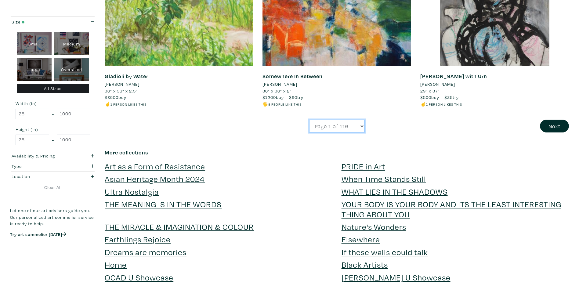
click at [362, 124] on select "Page 1 of 116 Page 2 of 116 Page 3 of 116 Page 4 of 116 Page 5 of 116 Page 6 of…" at bounding box center [337, 126] width 56 height 13
select select "2"
click at [309, 120] on select "Page 1 of 116 Page 2 of 116 Page 3 of 116 Page 4 of 116 Page 5 of 116 Page 6 of…" at bounding box center [337, 126] width 56 height 13
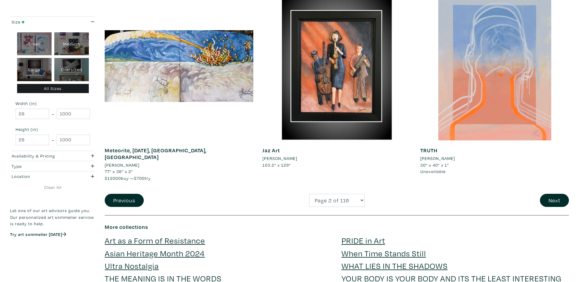
scroll to position [1555, 0]
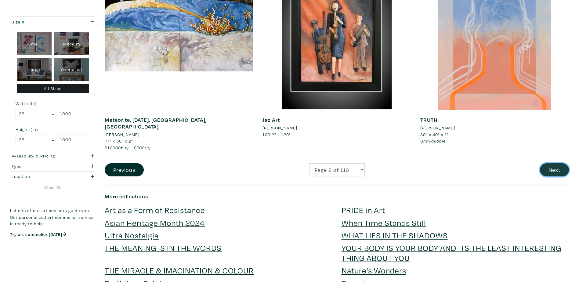
click at [551, 163] on button "Next" at bounding box center [553, 169] width 29 height 13
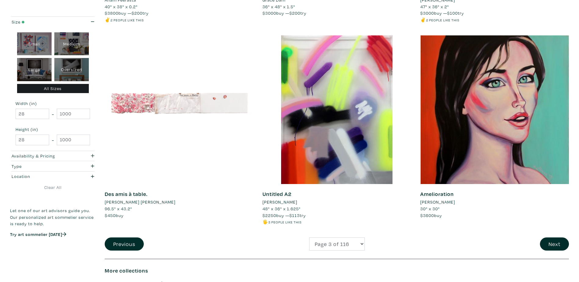
scroll to position [1586, 0]
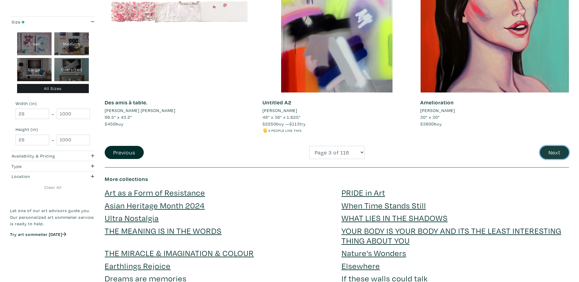
click at [560, 152] on button "Next" at bounding box center [553, 152] width 29 height 13
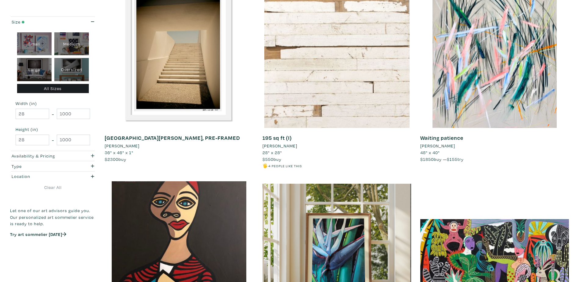
scroll to position [1464, 0]
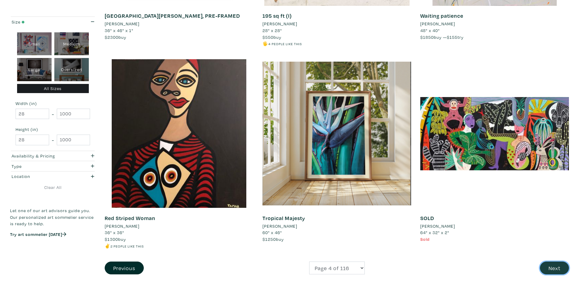
click at [554, 268] on button "Next" at bounding box center [553, 267] width 29 height 13
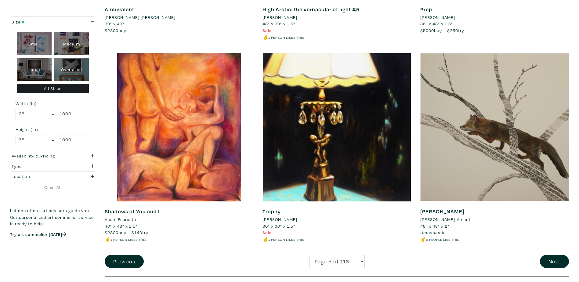
scroll to position [1525, 0]
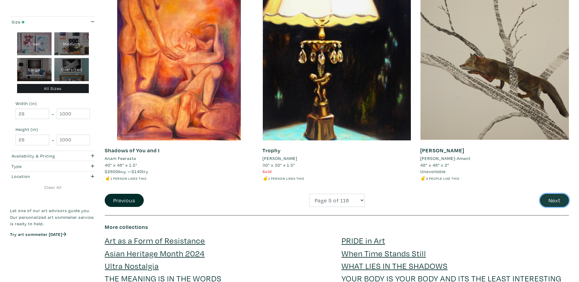
click at [557, 197] on button "Next" at bounding box center [553, 200] width 29 height 13
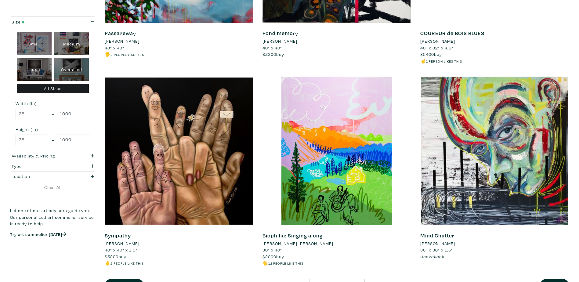
scroll to position [1464, 0]
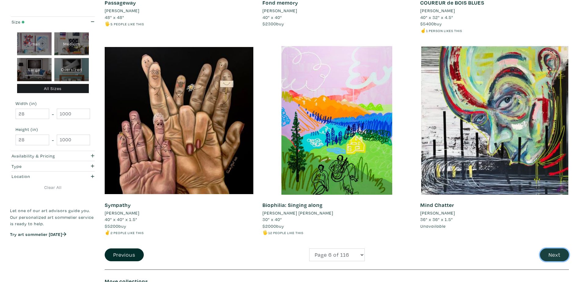
click at [550, 254] on button "Next" at bounding box center [553, 254] width 29 height 13
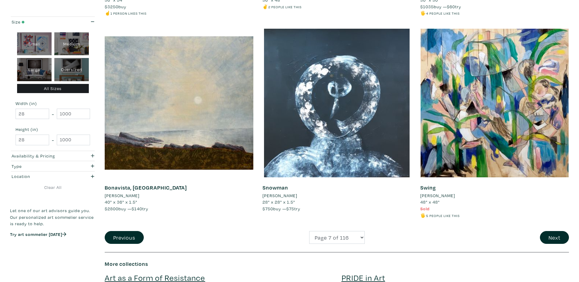
scroll to position [1525, 0]
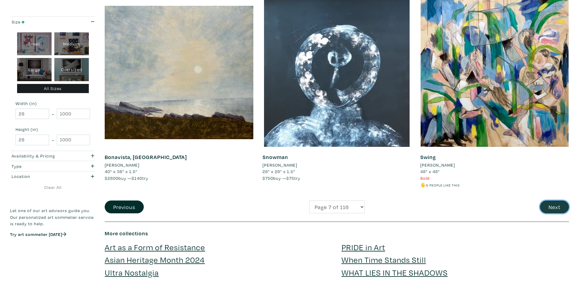
click at [555, 201] on button "Next" at bounding box center [553, 206] width 29 height 13
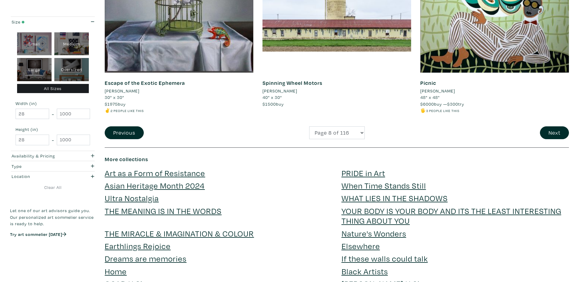
scroll to position [1555, 0]
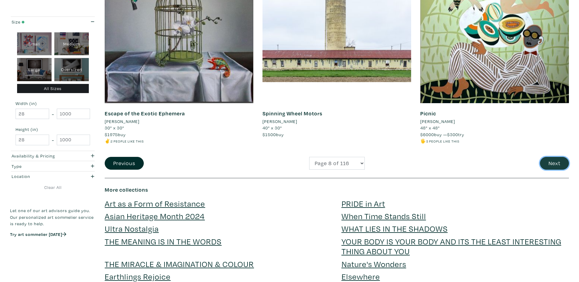
click at [553, 164] on button "Next" at bounding box center [553, 163] width 29 height 13
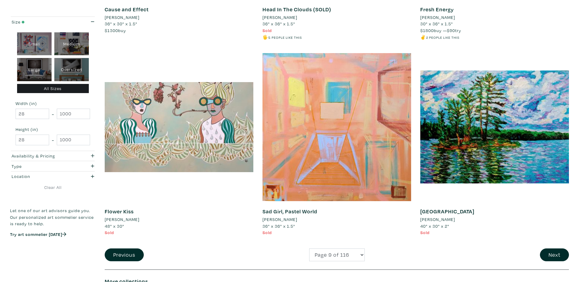
scroll to position [1494, 0]
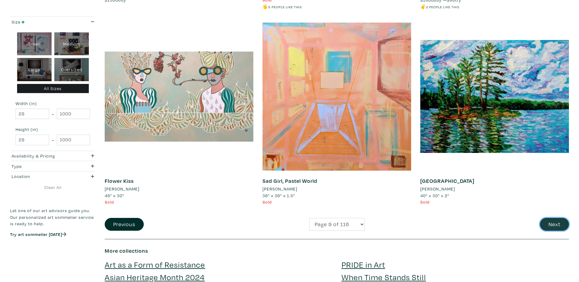
click at [547, 221] on button "Next" at bounding box center [553, 224] width 29 height 13
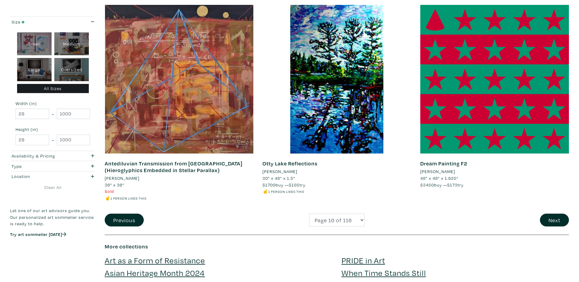
scroll to position [1494, 0]
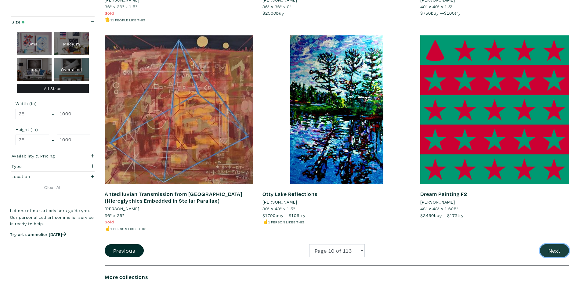
click at [554, 249] on button "Next" at bounding box center [553, 250] width 29 height 13
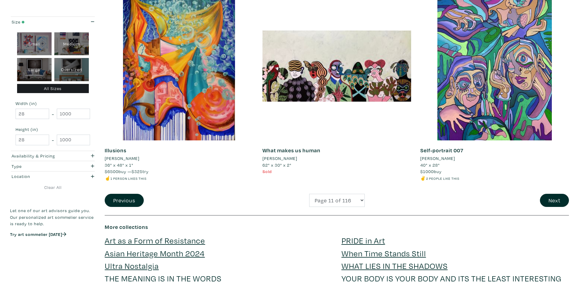
scroll to position [1555, 0]
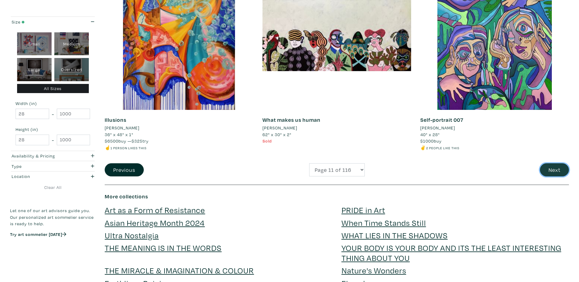
click at [561, 170] on button "Next" at bounding box center [553, 169] width 29 height 13
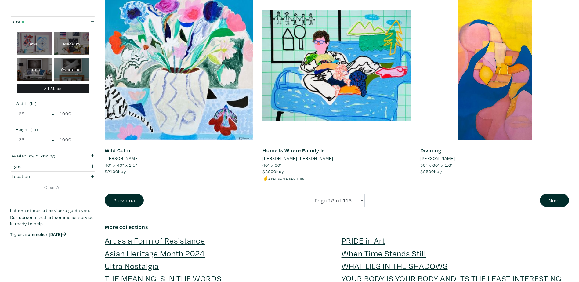
scroll to position [1586, 0]
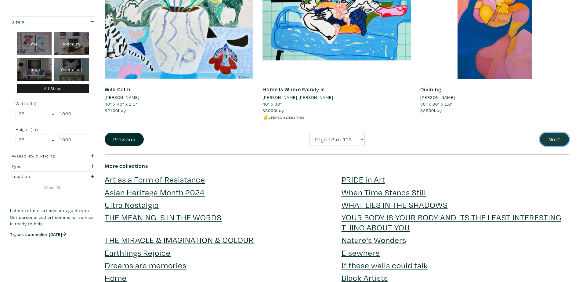
click button "Next"
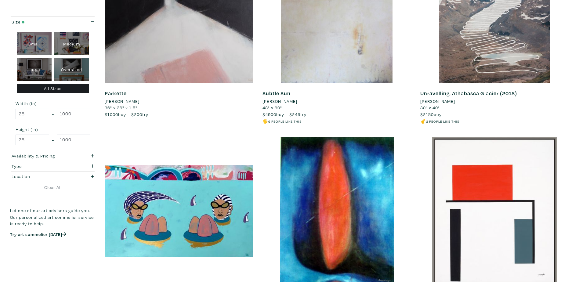
scroll to position [1067, 0]
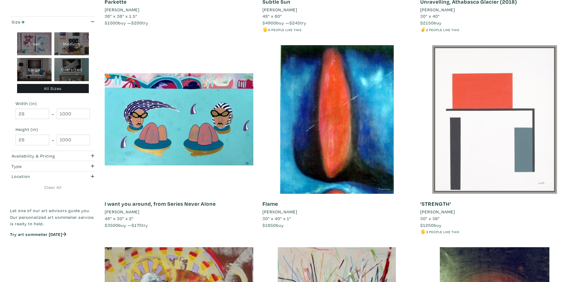
click at [489, 148] on div at bounding box center [494, 119] width 149 height 149
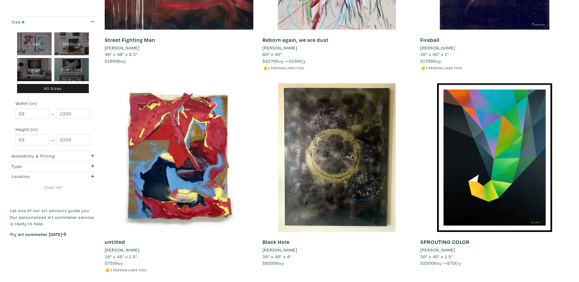
scroll to position [1464, 0]
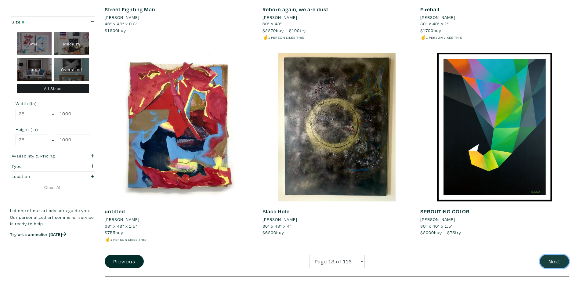
click at [556, 262] on button "Next" at bounding box center [553, 261] width 29 height 13
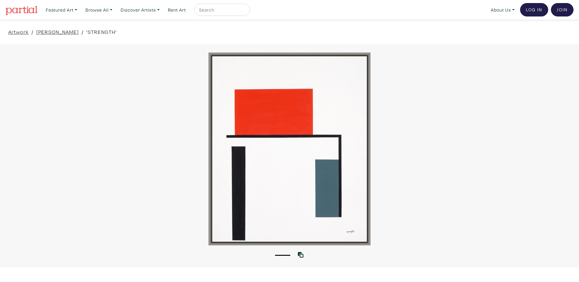
click at [321, 178] on div at bounding box center [289, 148] width 579 height 193
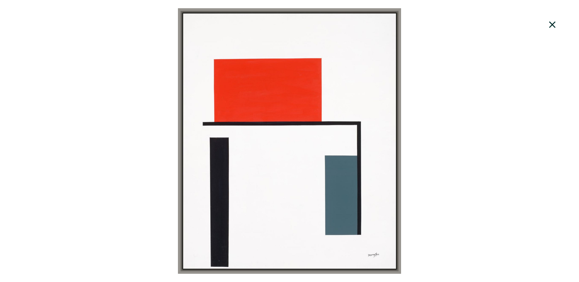
click at [550, 23] on icon at bounding box center [552, 24] width 6 height 6
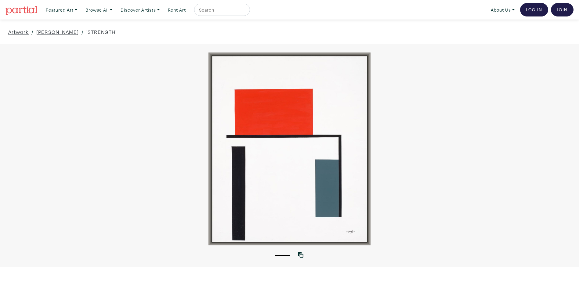
click at [280, 253] on li "1" at bounding box center [282, 255] width 15 height 6
click at [300, 253] on icon at bounding box center [300, 254] width 5 height 5
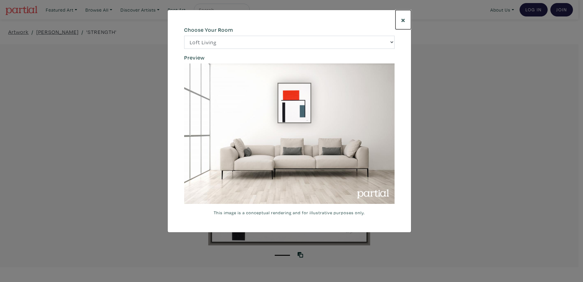
click at [405, 20] on span "×" at bounding box center [403, 19] width 5 height 11
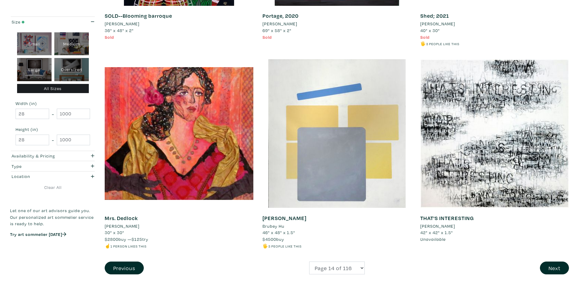
scroll to position [1494, 0]
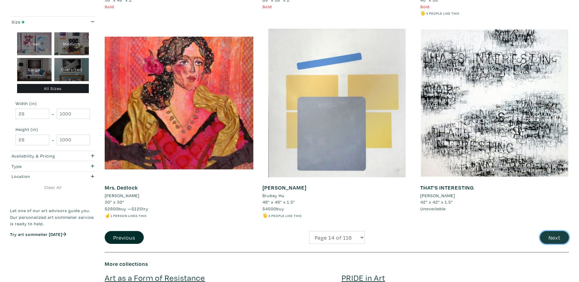
click at [557, 237] on button "Next" at bounding box center [553, 237] width 29 height 13
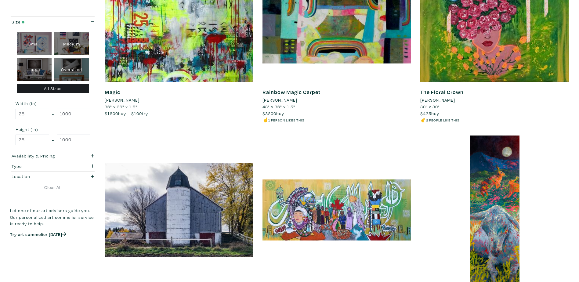
scroll to position [640, 0]
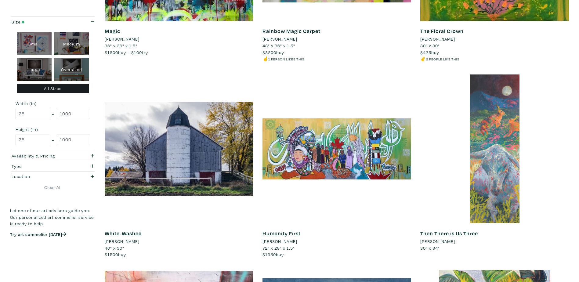
click at [501, 142] on div at bounding box center [494, 148] width 149 height 149
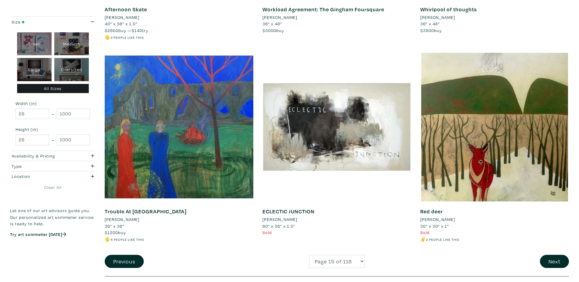
scroll to position [1494, 0]
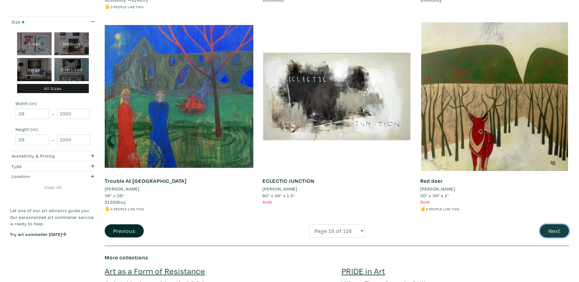
click at [548, 231] on button "Next" at bounding box center [553, 230] width 29 height 13
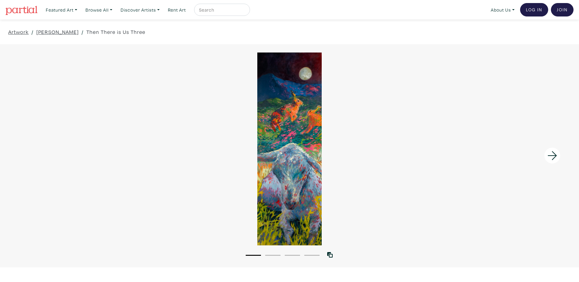
click at [276, 255] on button "2" at bounding box center [272, 255] width 15 height 1
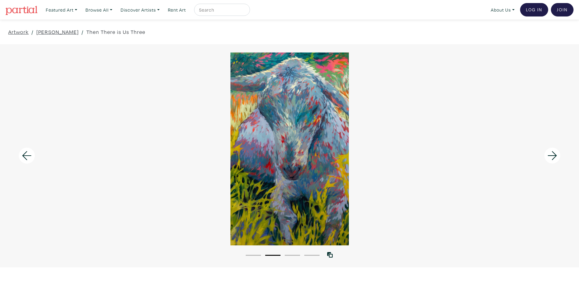
click at [289, 255] on button "3" at bounding box center [292, 255] width 15 height 1
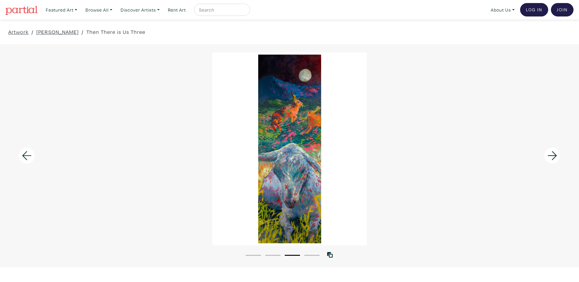
click at [309, 254] on li "4" at bounding box center [311, 255] width 15 height 6
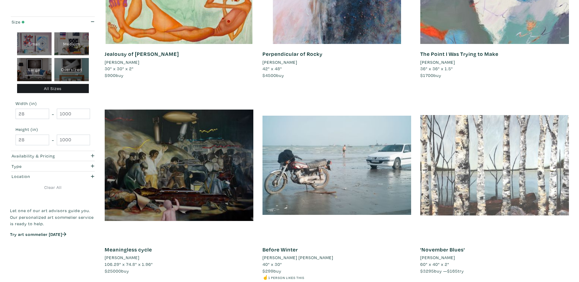
scroll to position [274, 0]
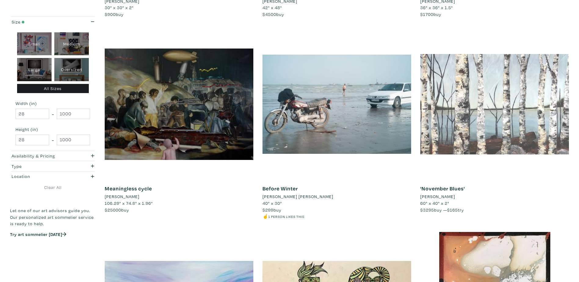
click at [506, 125] on div at bounding box center [494, 104] width 149 height 149
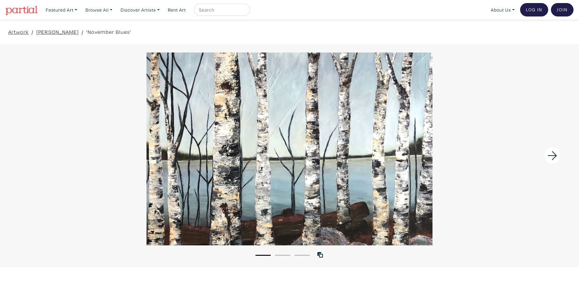
click at [282, 255] on button "2" at bounding box center [282, 255] width 15 height 1
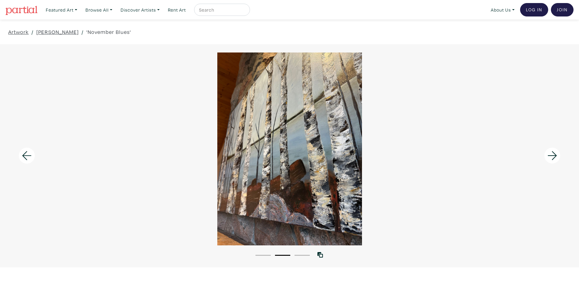
click at [301, 254] on li "3" at bounding box center [301, 255] width 15 height 6
click at [265, 253] on li "1" at bounding box center [262, 255] width 15 height 6
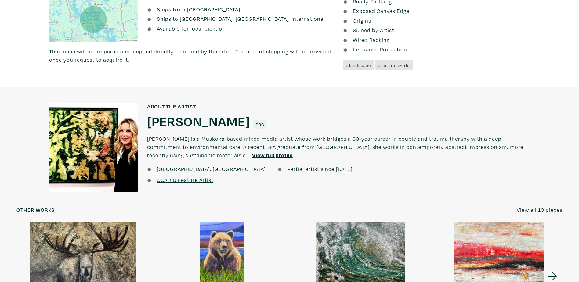
scroll to position [549, 0]
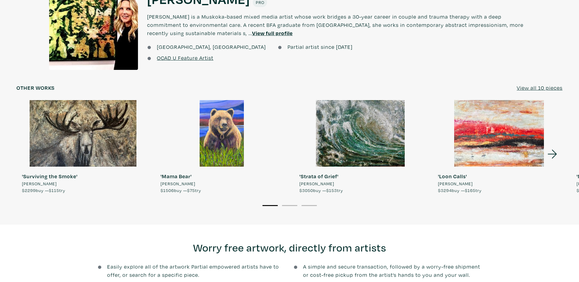
click at [78, 133] on div at bounding box center [82, 133] width 133 height 66
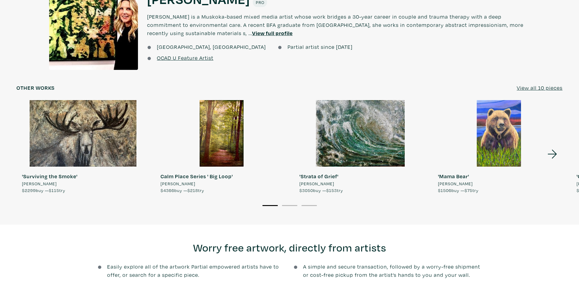
click at [218, 135] on div at bounding box center [221, 133] width 133 height 66
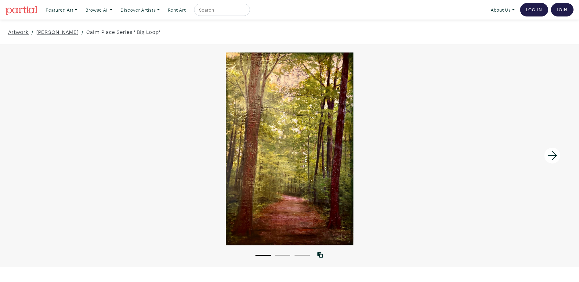
click at [305, 128] on div at bounding box center [289, 148] width 579 height 193
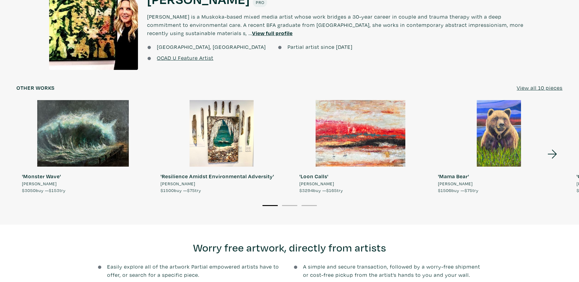
scroll to position [518, 0]
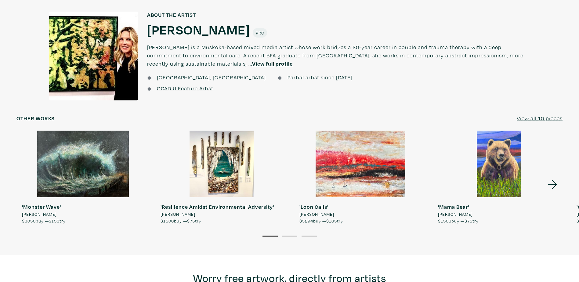
click at [555, 188] on icon at bounding box center [551, 184] width 9 height 9
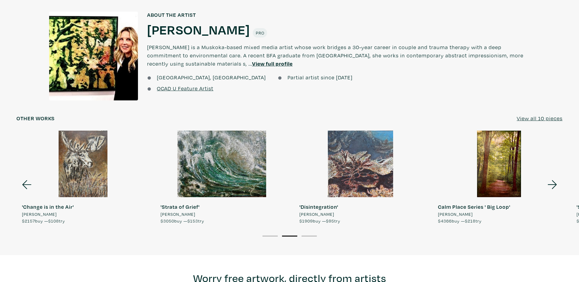
click at [552, 189] on icon at bounding box center [552, 184] width 21 height 16
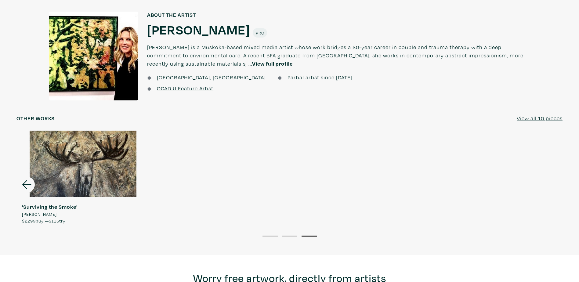
click at [88, 174] on div at bounding box center [82, 164] width 133 height 66
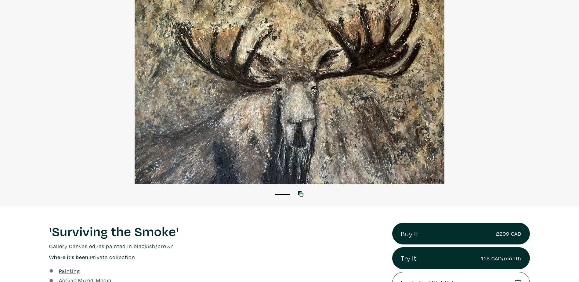
scroll to position [30, 0]
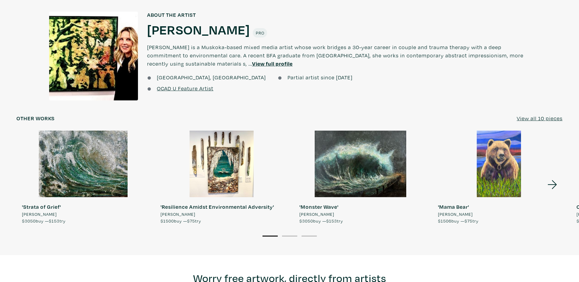
click at [510, 176] on div at bounding box center [498, 164] width 133 height 66
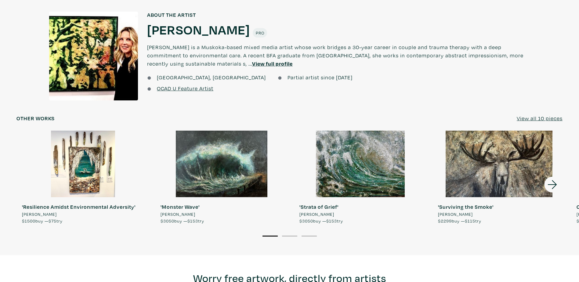
click at [555, 187] on icon at bounding box center [552, 184] width 21 height 16
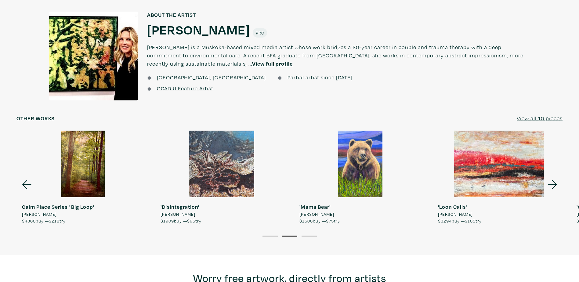
click at [555, 187] on icon at bounding box center [552, 184] width 21 height 16
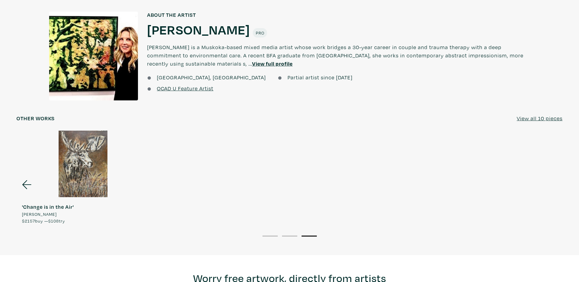
click at [86, 173] on div at bounding box center [82, 164] width 133 height 66
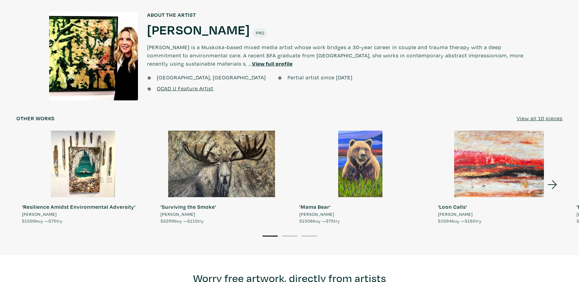
click at [286, 238] on li "2" at bounding box center [289, 235] width 15 height 6
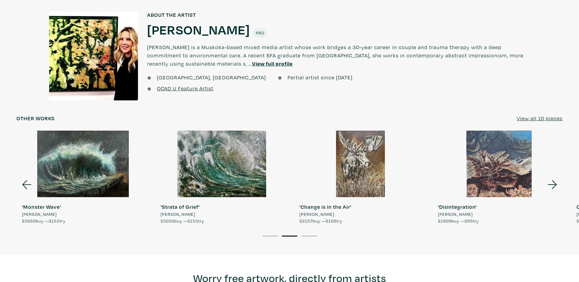
click at [306, 236] on button "3" at bounding box center [308, 235] width 15 height 1
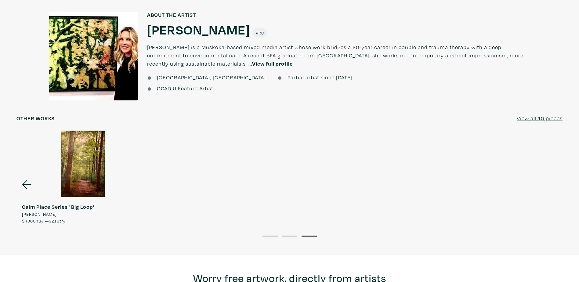
click at [89, 175] on div at bounding box center [82, 164] width 133 height 66
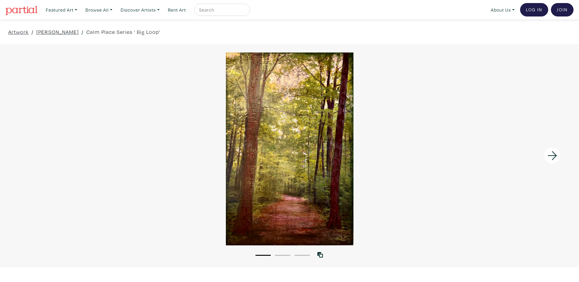
click at [331, 156] on div at bounding box center [289, 148] width 579 height 193
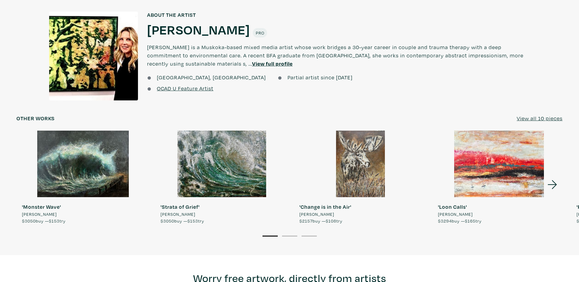
click at [550, 187] on icon at bounding box center [552, 184] width 21 height 16
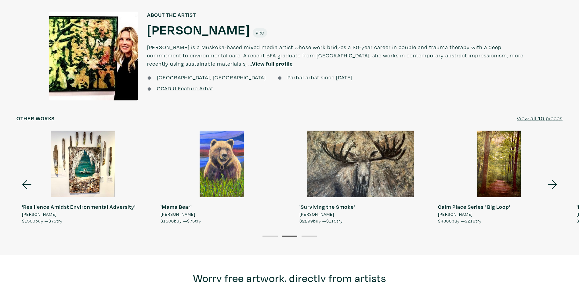
click at [553, 189] on icon at bounding box center [552, 184] width 21 height 16
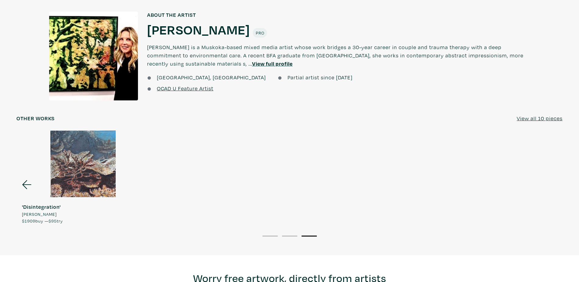
click at [104, 166] on div at bounding box center [82, 164] width 133 height 66
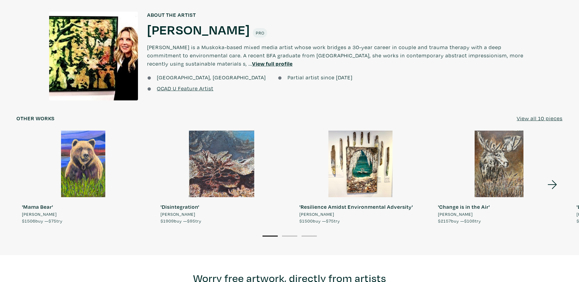
click at [554, 189] on icon at bounding box center [551, 184] width 9 height 9
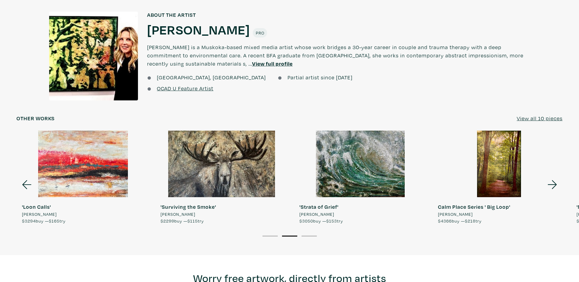
click at [505, 174] on div at bounding box center [498, 164] width 133 height 66
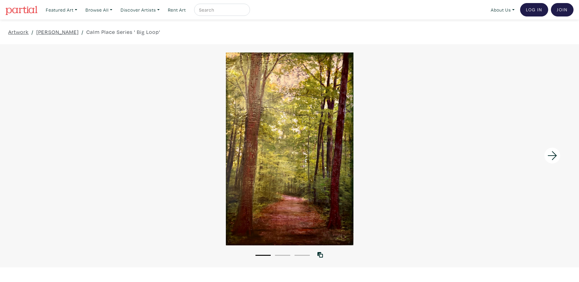
click at [284, 255] on button "2" at bounding box center [282, 255] width 15 height 1
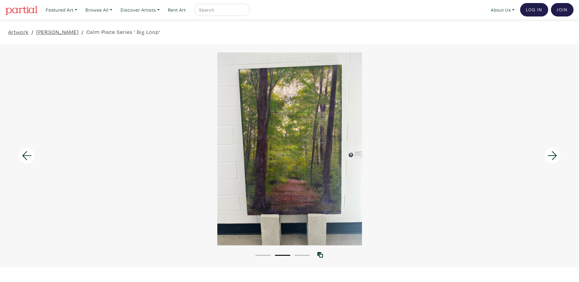
click at [302, 254] on li "3" at bounding box center [301, 255] width 15 height 6
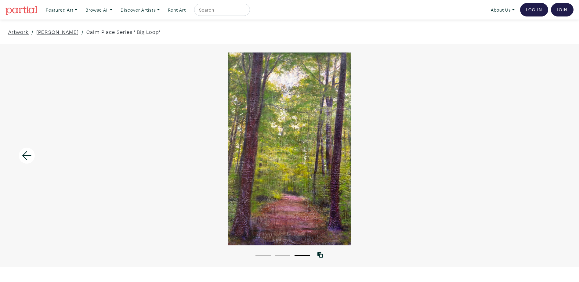
click at [281, 255] on button "2" at bounding box center [282, 255] width 15 height 1
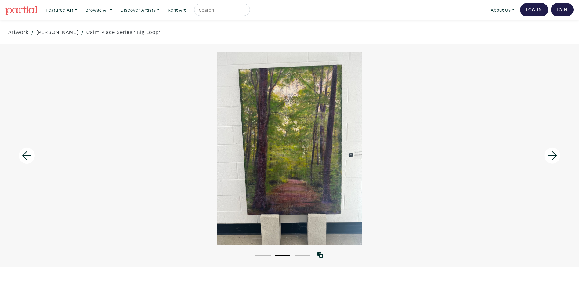
click at [307, 166] on div at bounding box center [289, 148] width 579 height 193
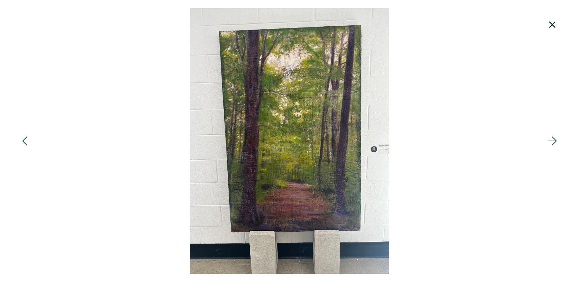
click at [551, 141] on icon at bounding box center [551, 140] width 9 height 9
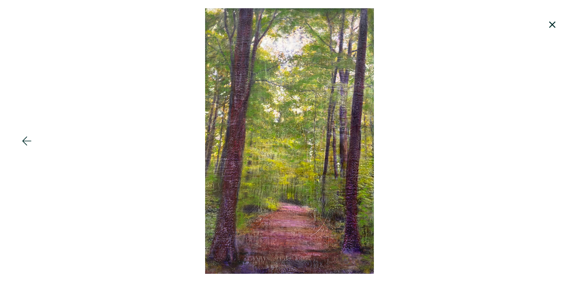
click at [27, 139] on icon at bounding box center [26, 141] width 21 height 16
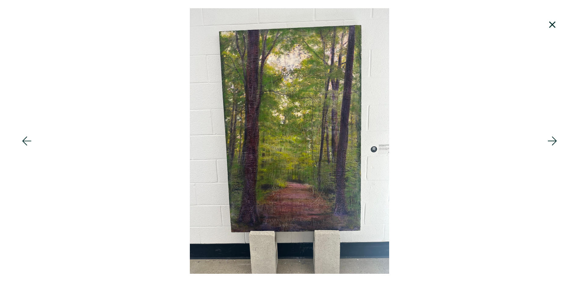
click at [27, 139] on icon at bounding box center [26, 141] width 21 height 16
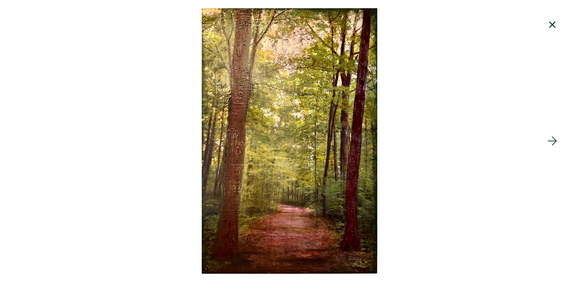
scroll to position [122, 0]
click at [550, 26] on icon at bounding box center [552, 24] width 6 height 6
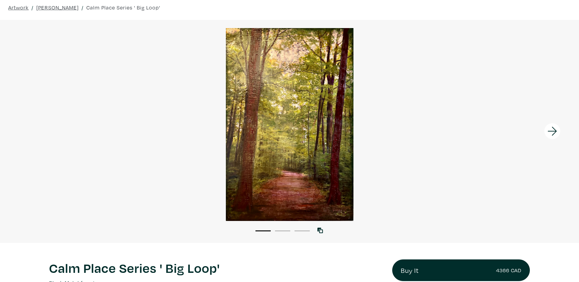
scroll to position [0, 0]
